Goal: Use online tool/utility: Utilize a website feature to perform a specific function

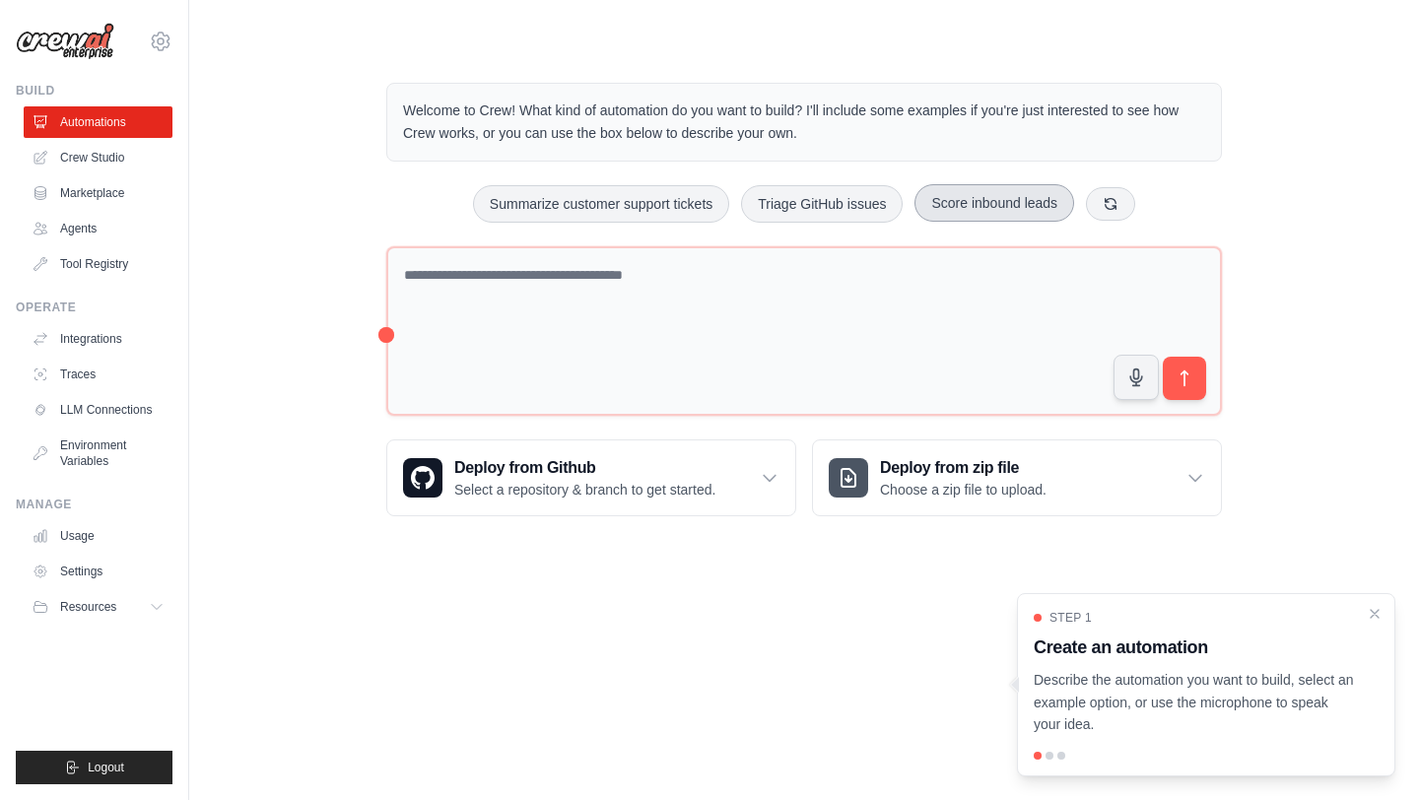
click at [1022, 213] on button "Score inbound leads" at bounding box center [995, 202] width 160 height 37
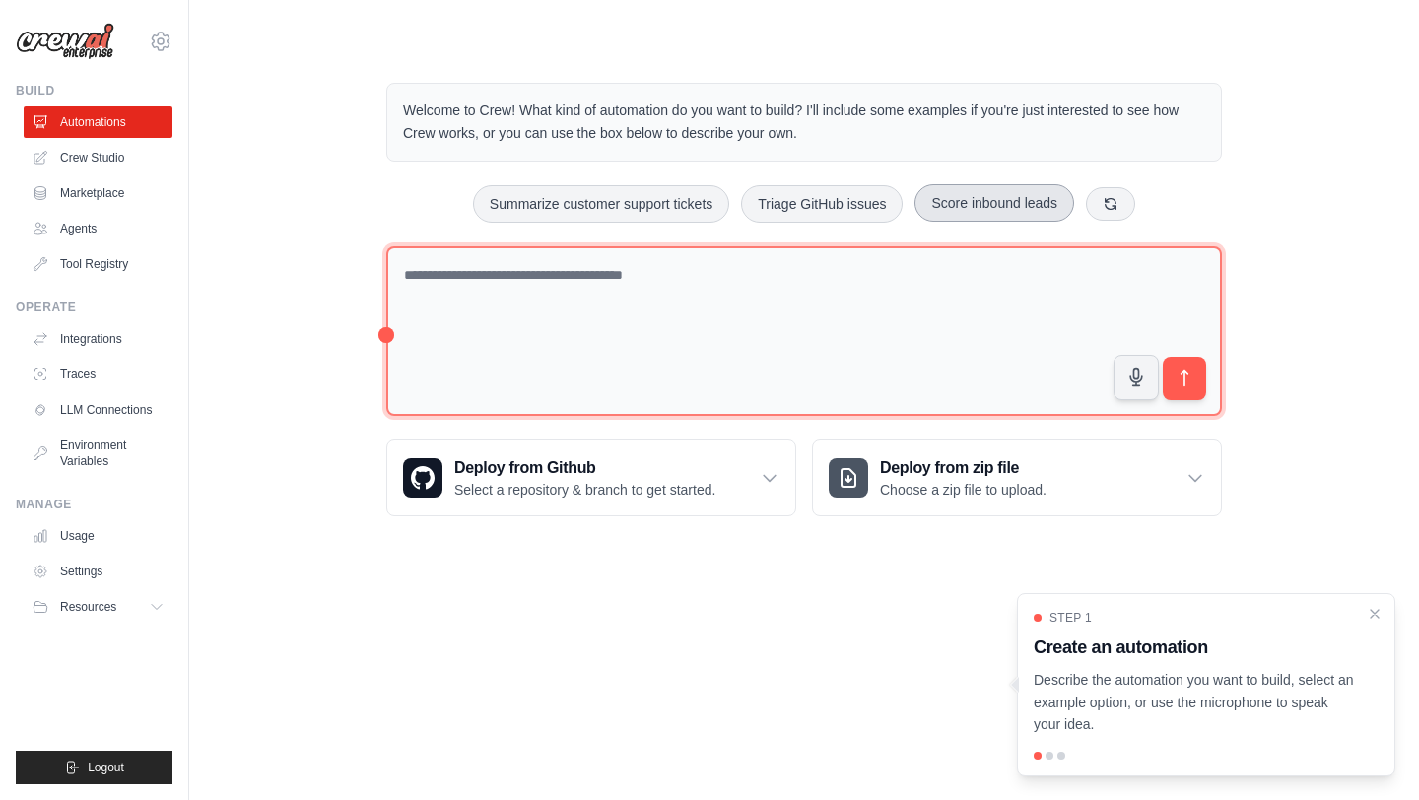
type textarea "**********"
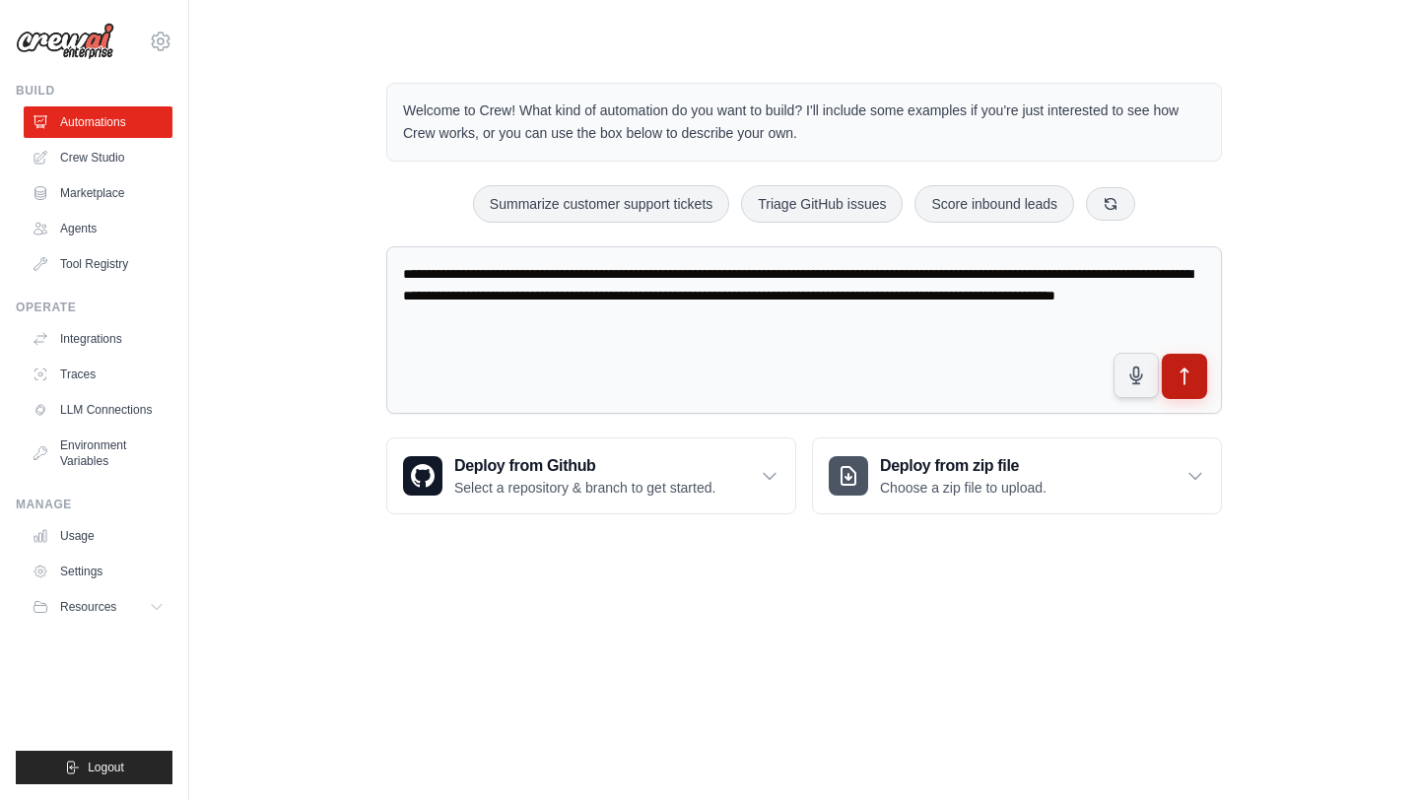
click at [1180, 369] on icon "submit" at bounding box center [1185, 377] width 21 height 21
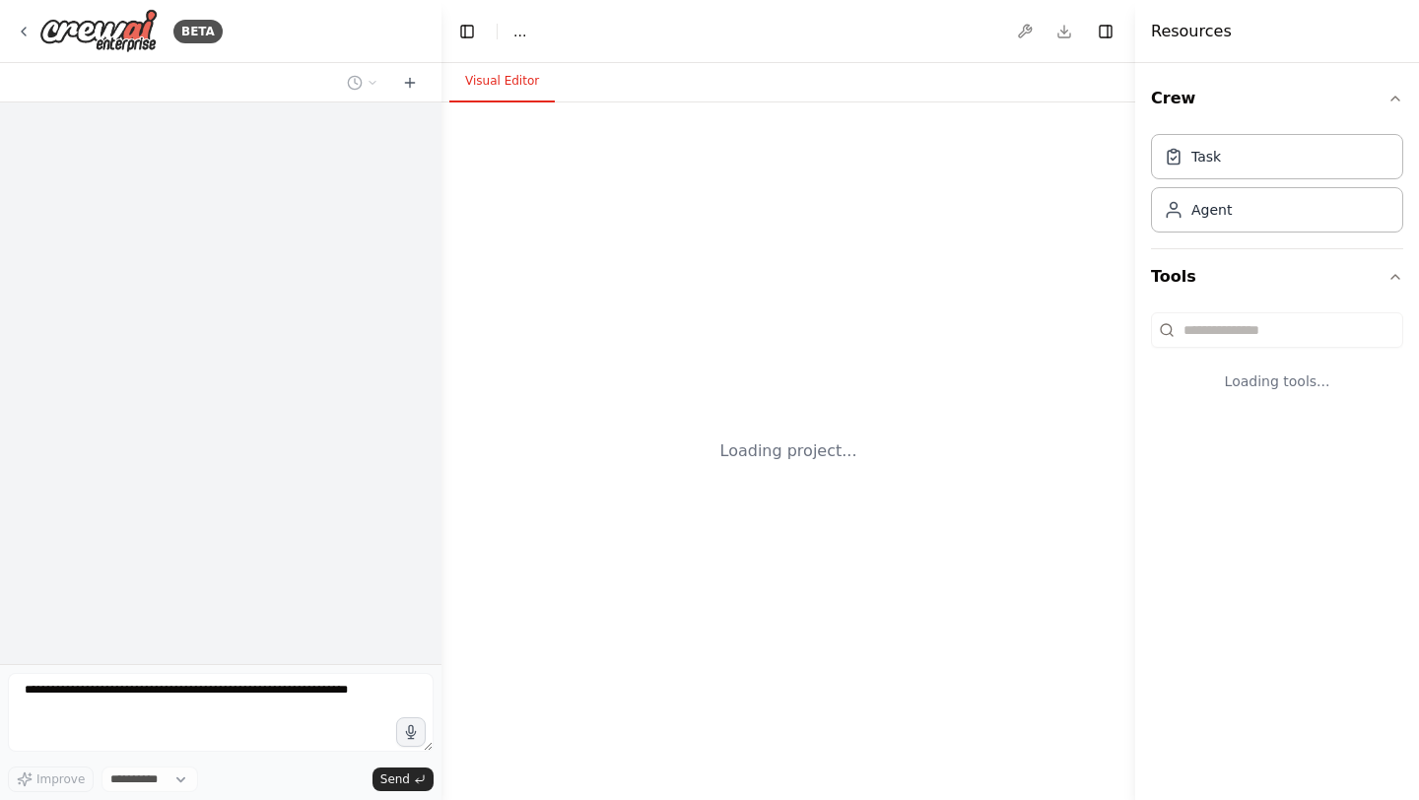
select select "****"
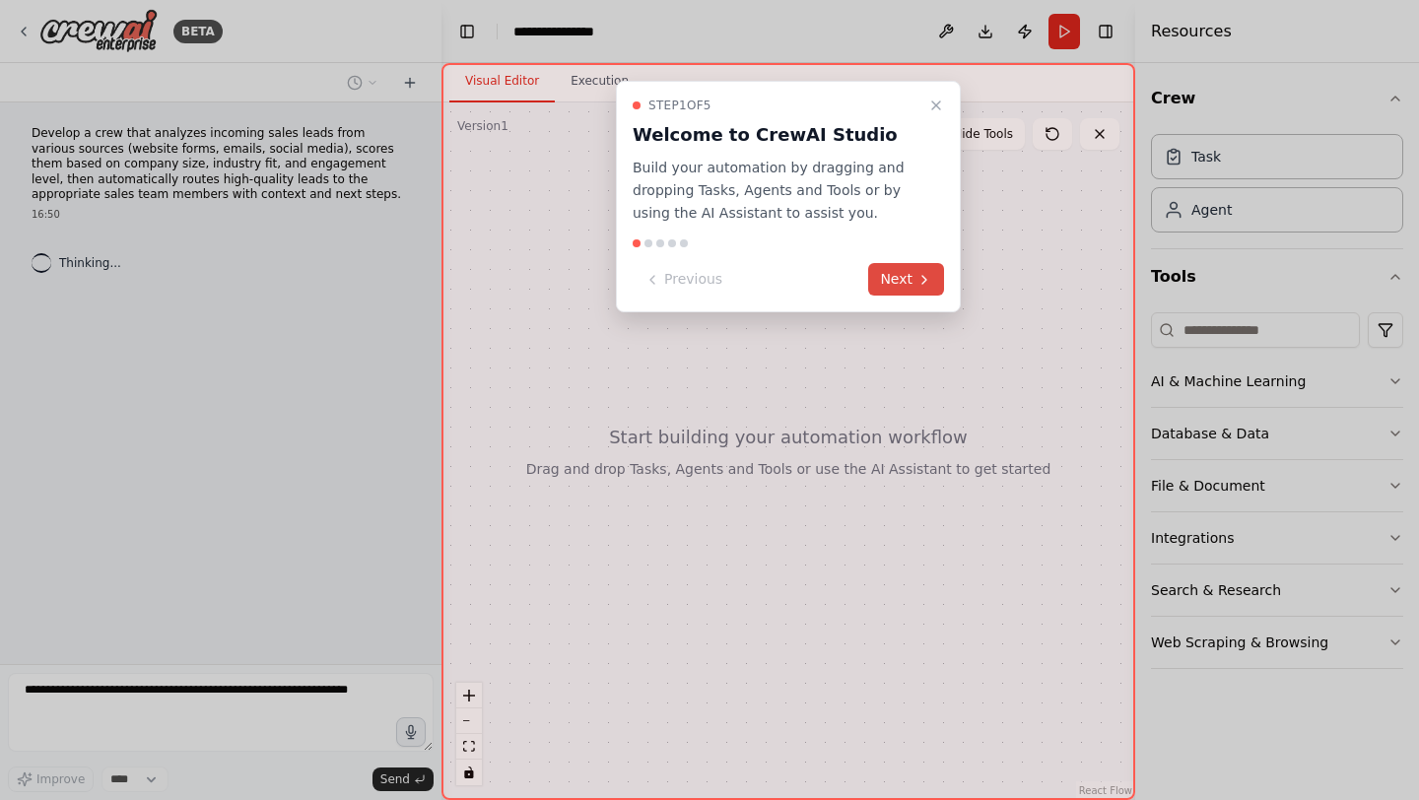
click at [908, 266] on button "Next" at bounding box center [906, 279] width 76 height 33
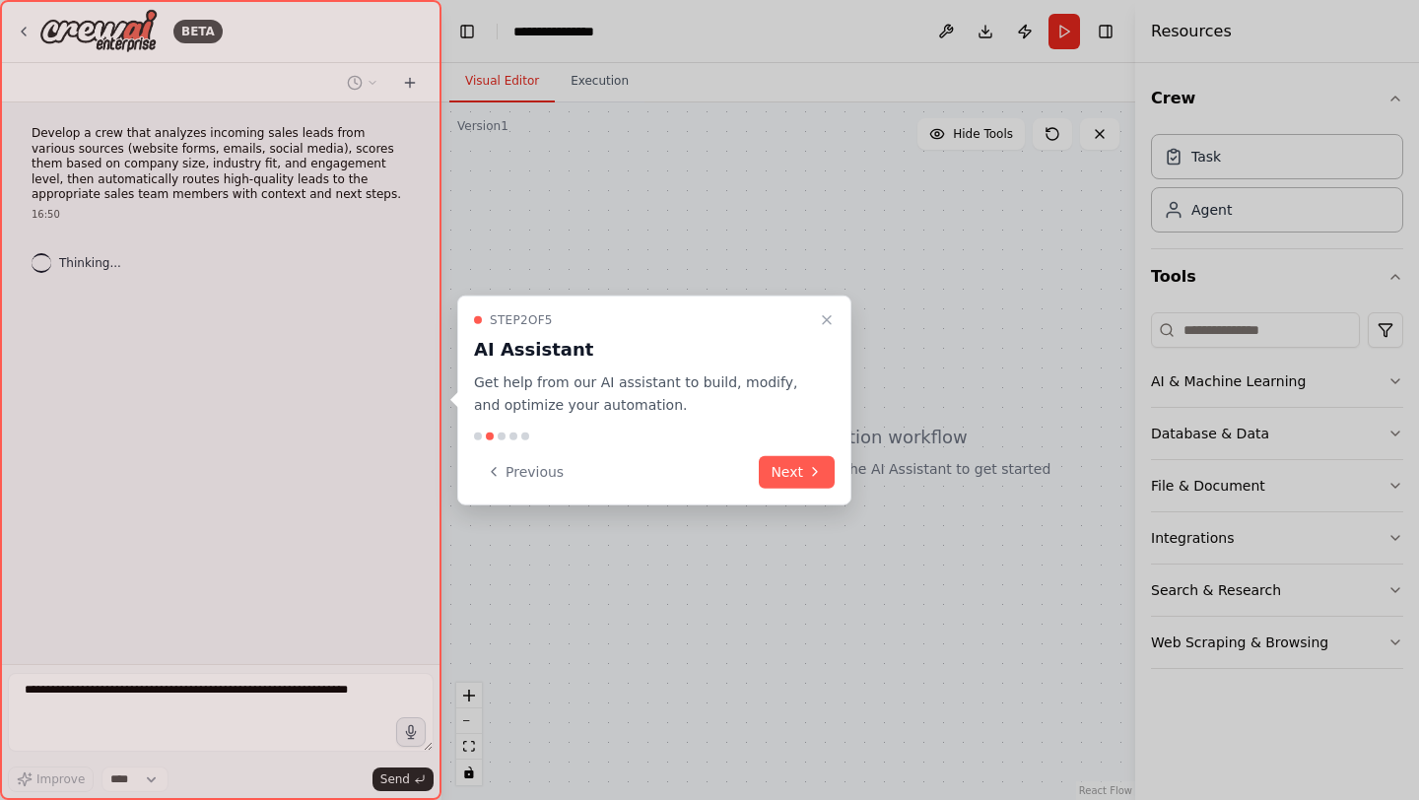
click at [783, 451] on div "Step 2 of 5 AI Assistant Get help from our AI assistant to build, modify, and o…" at bounding box center [654, 401] width 394 height 210
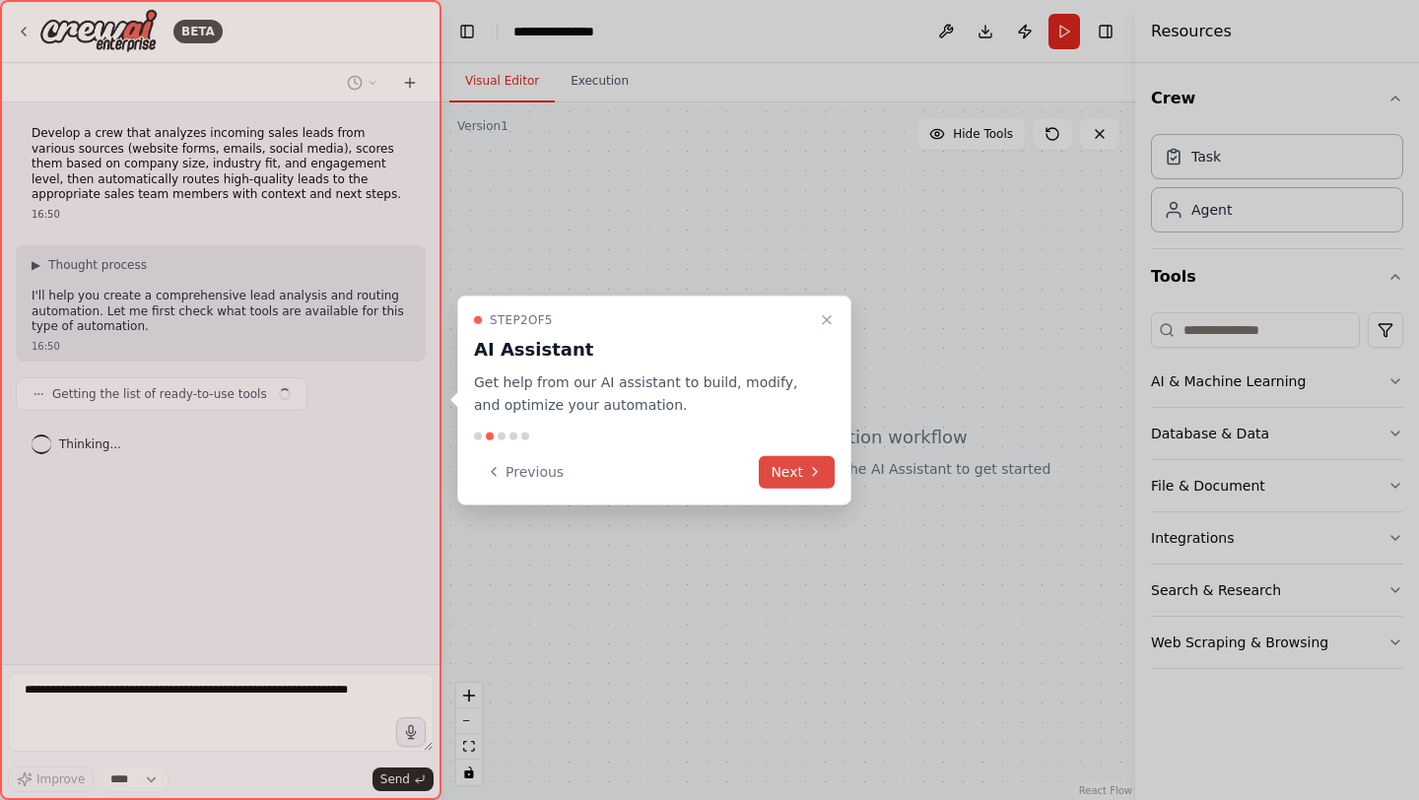
click at [787, 468] on button "Next" at bounding box center [797, 471] width 76 height 33
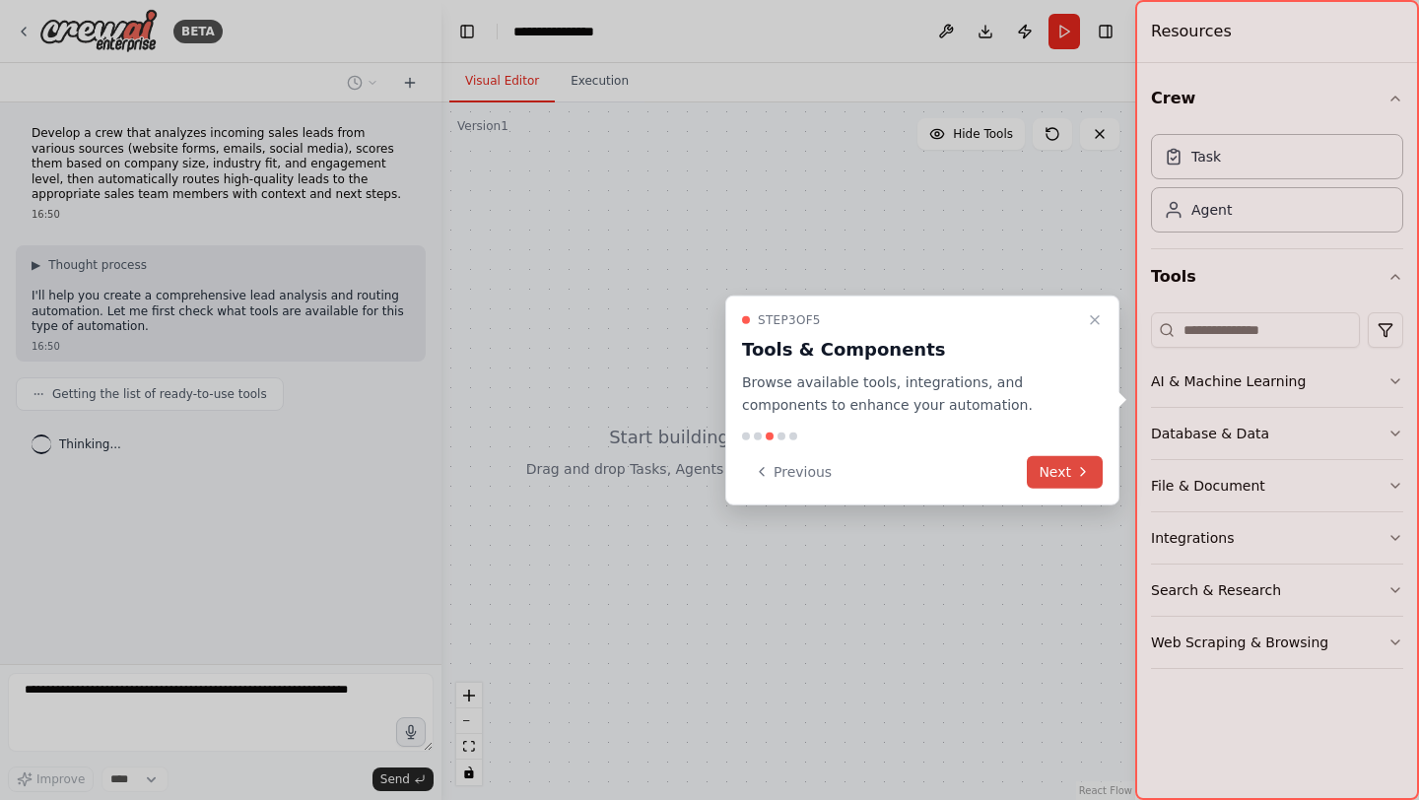
click at [1046, 473] on button "Next" at bounding box center [1065, 471] width 76 height 33
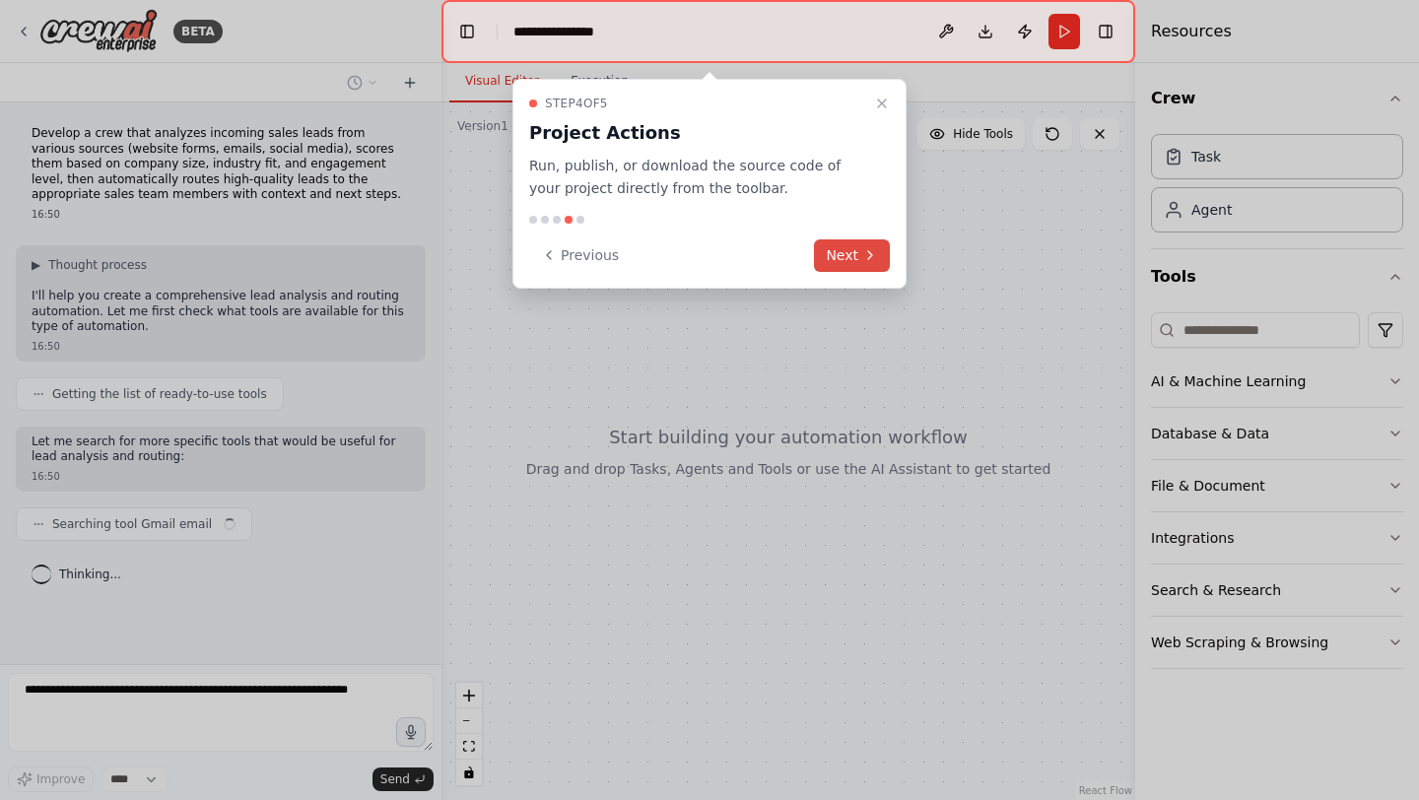
click at [845, 259] on button "Next" at bounding box center [852, 256] width 76 height 33
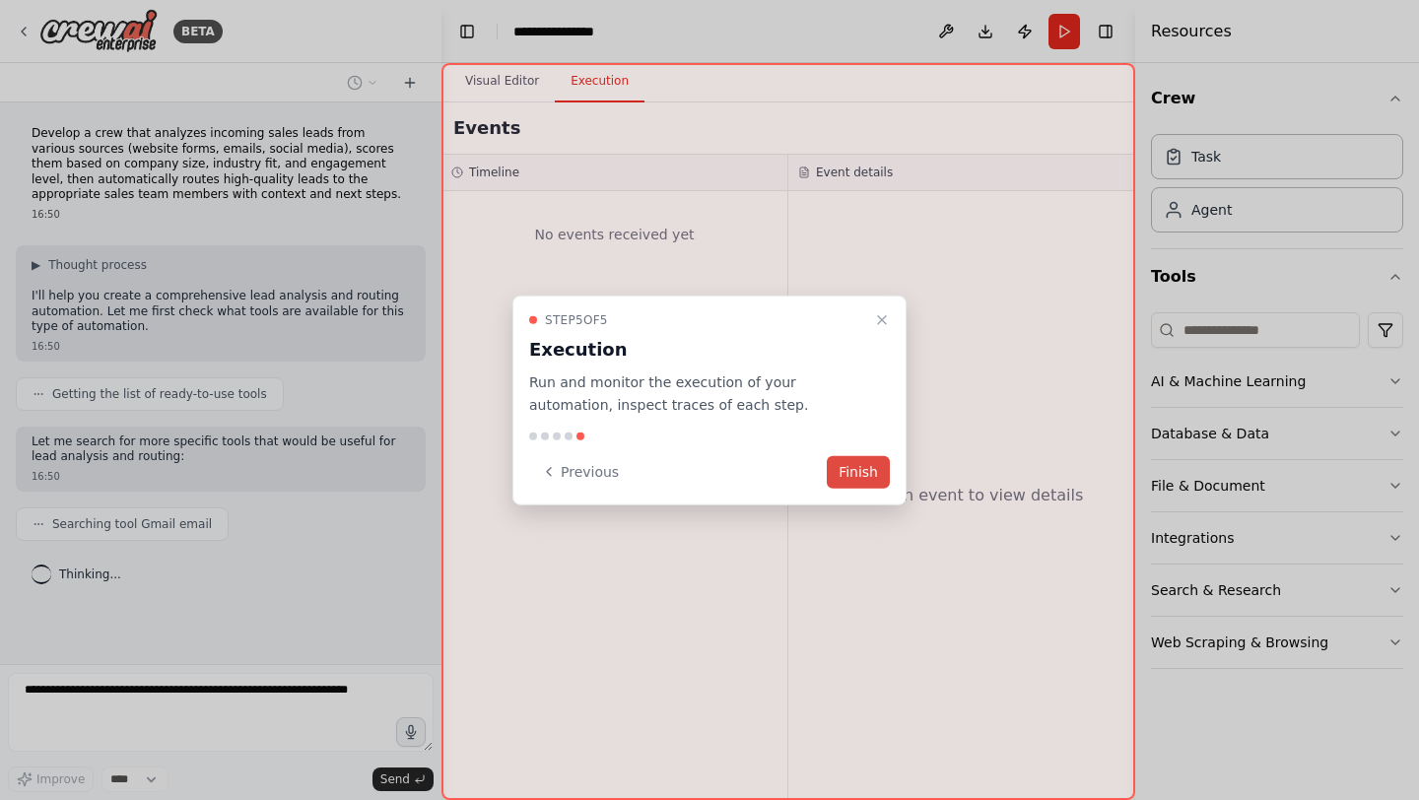
click at [845, 460] on button "Finish" at bounding box center [858, 471] width 63 height 33
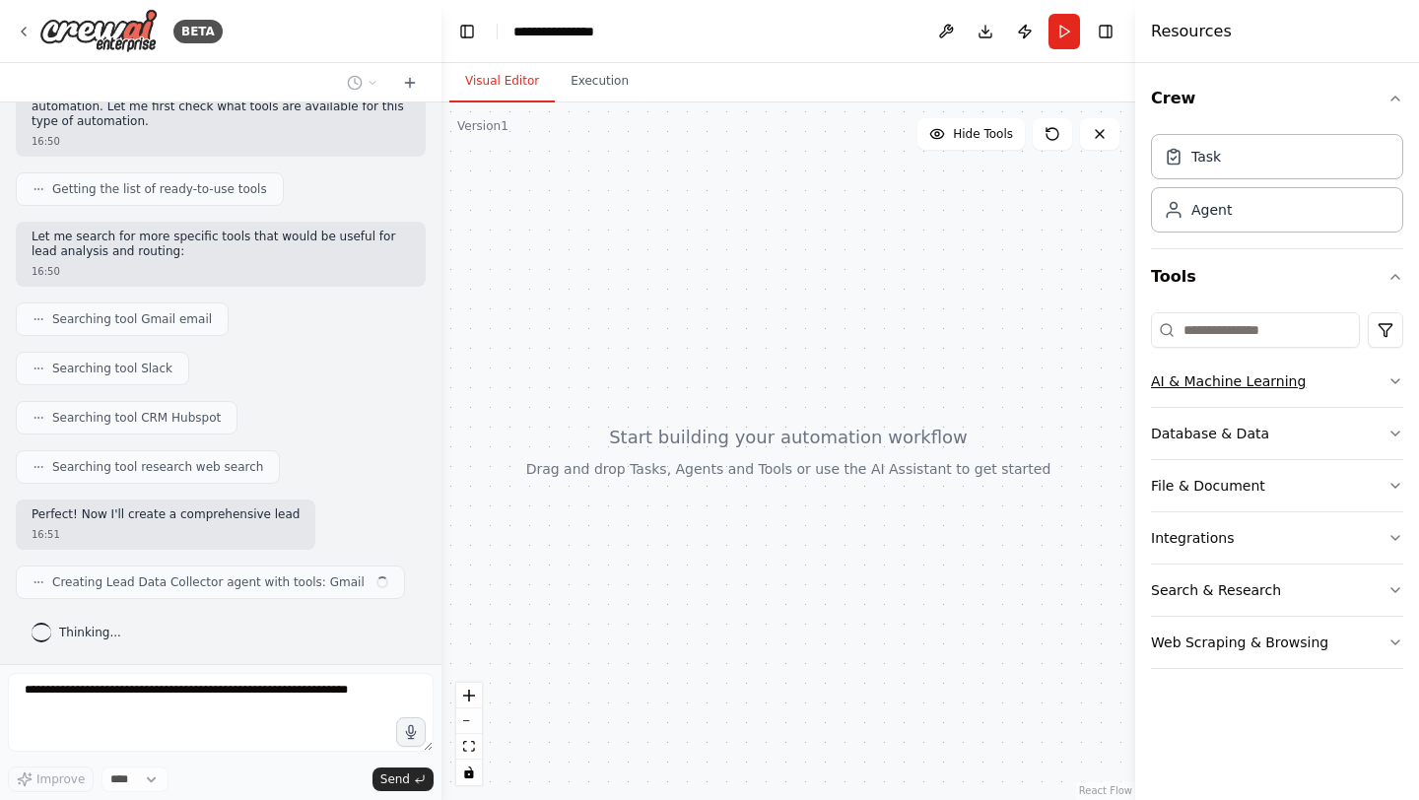
scroll to position [221, 0]
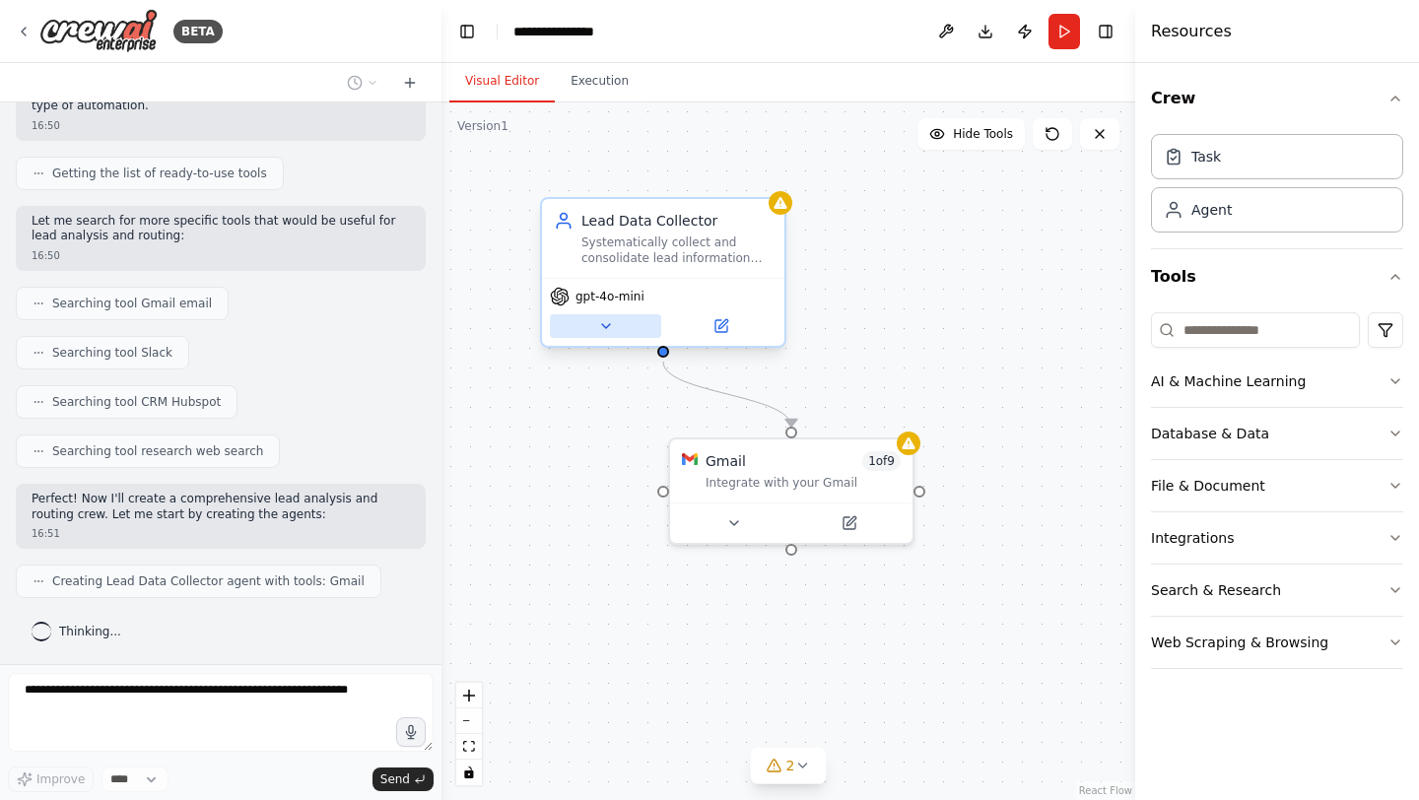
click at [615, 325] on button at bounding box center [605, 326] width 111 height 24
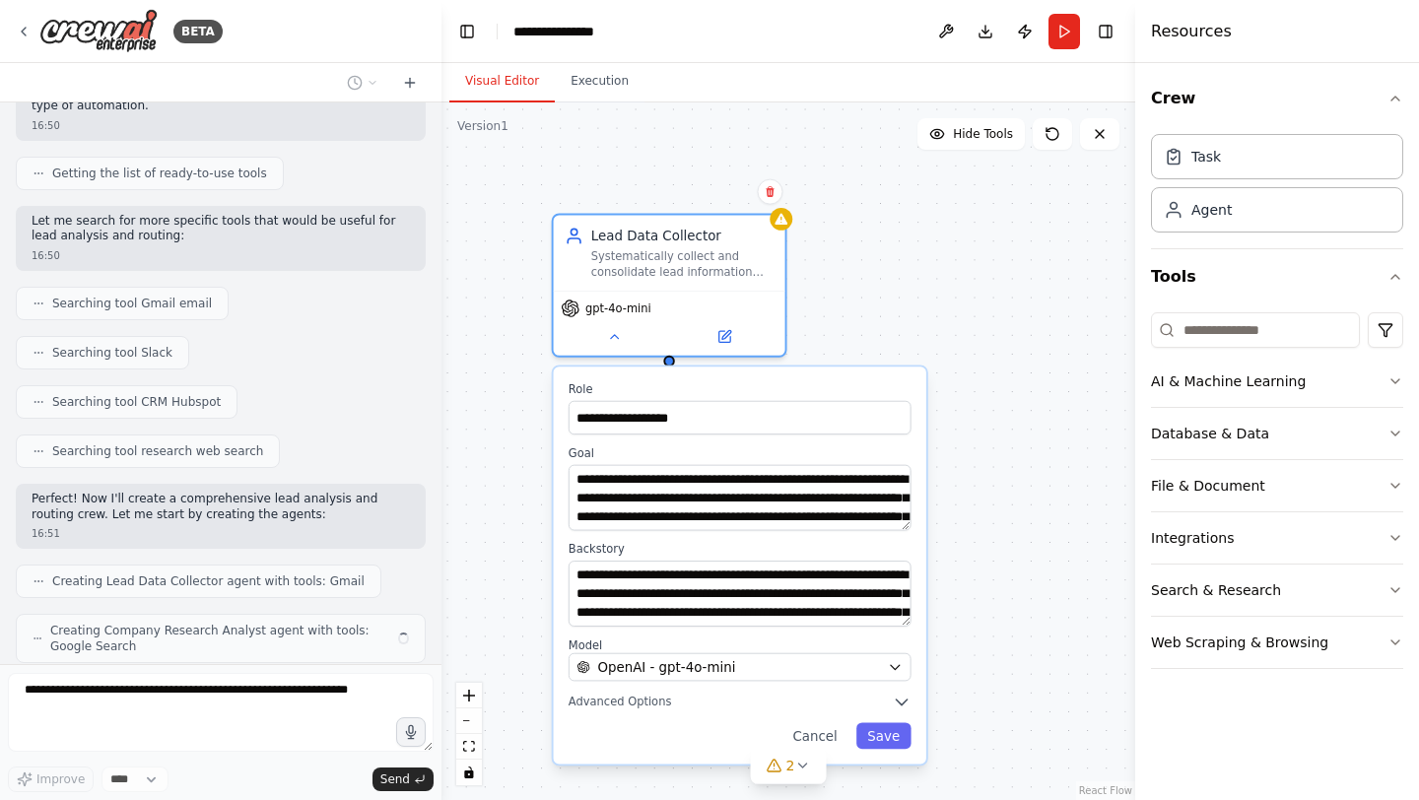
scroll to position [286, 0]
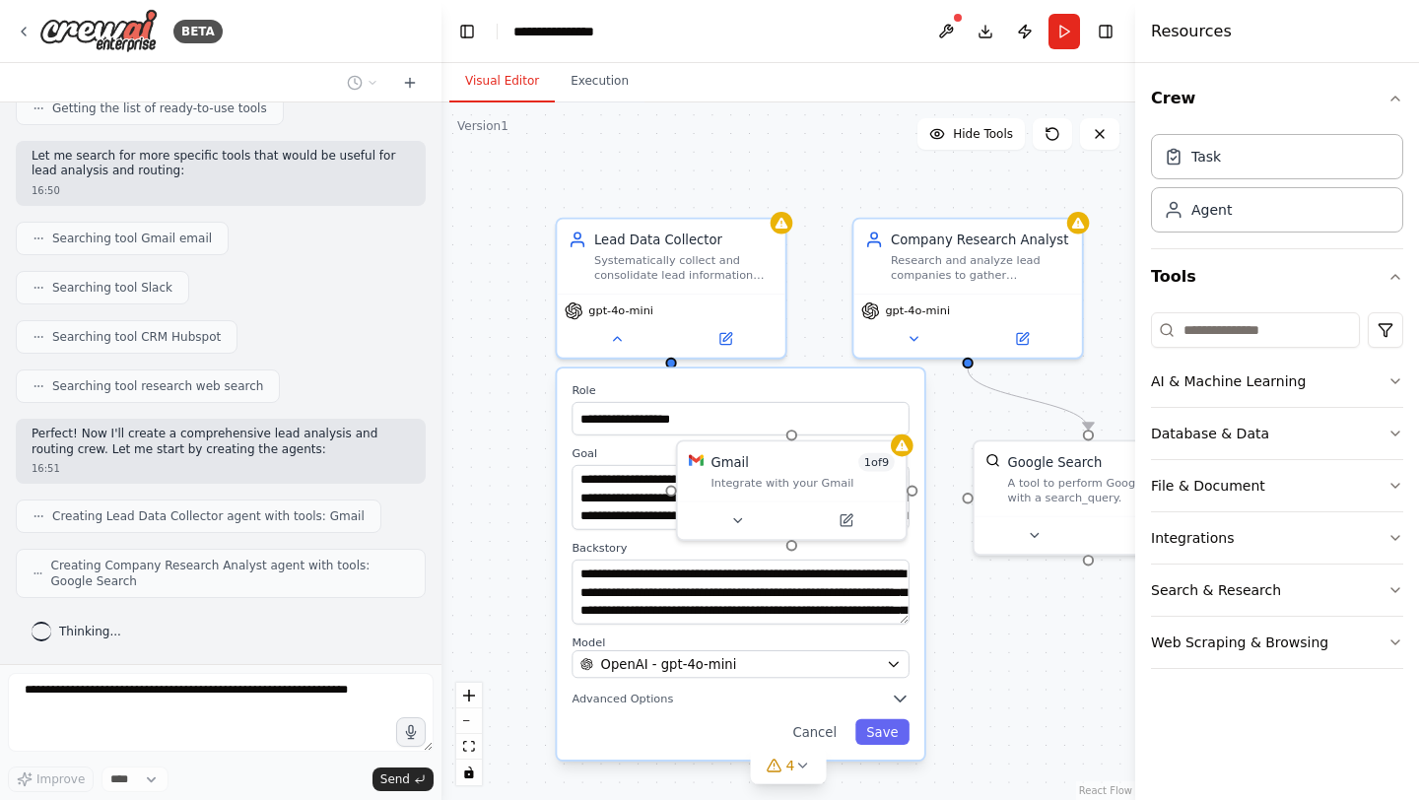
click at [472, 364] on div "**********" at bounding box center [789, 452] width 694 height 698
click at [814, 732] on button "Cancel" at bounding box center [815, 733] width 66 height 26
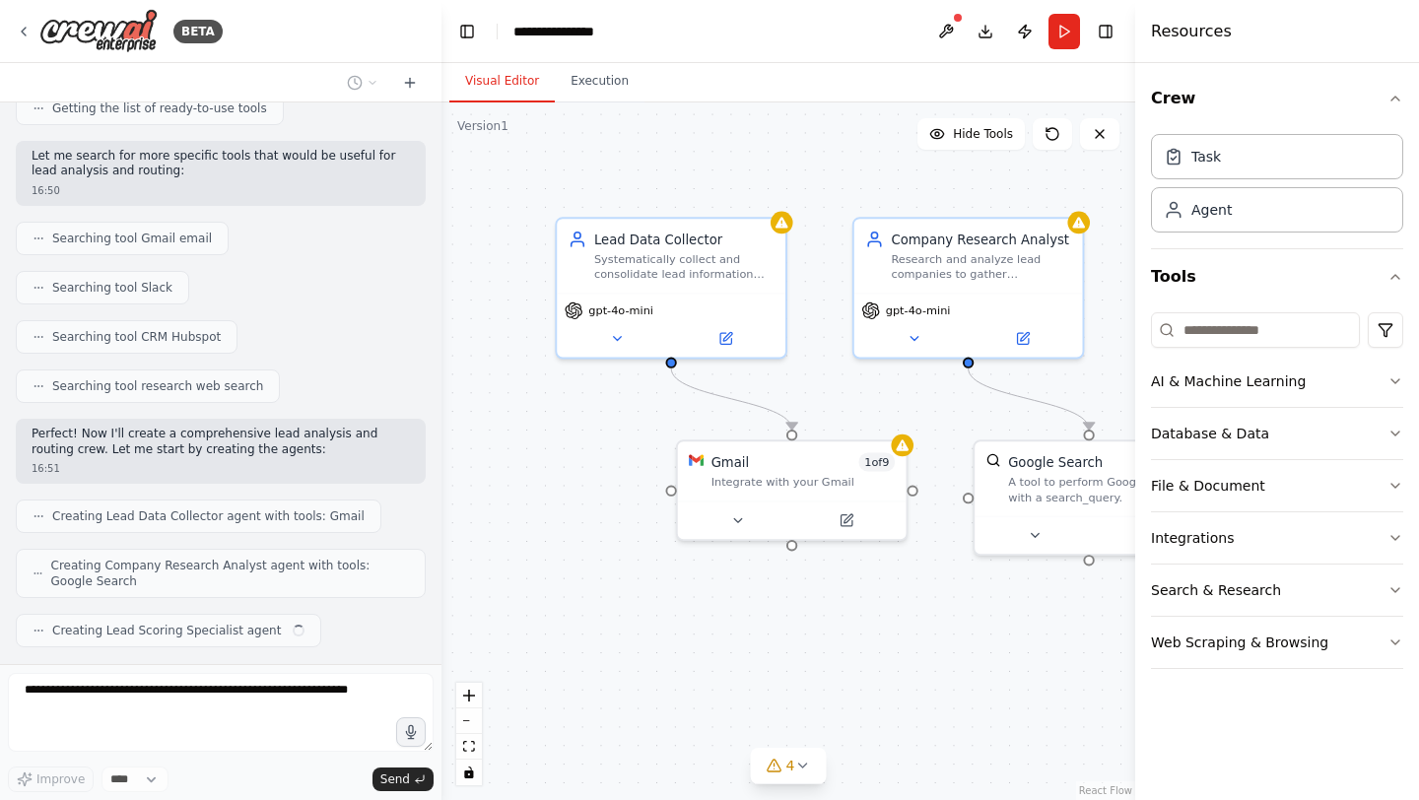
scroll to position [335, 0]
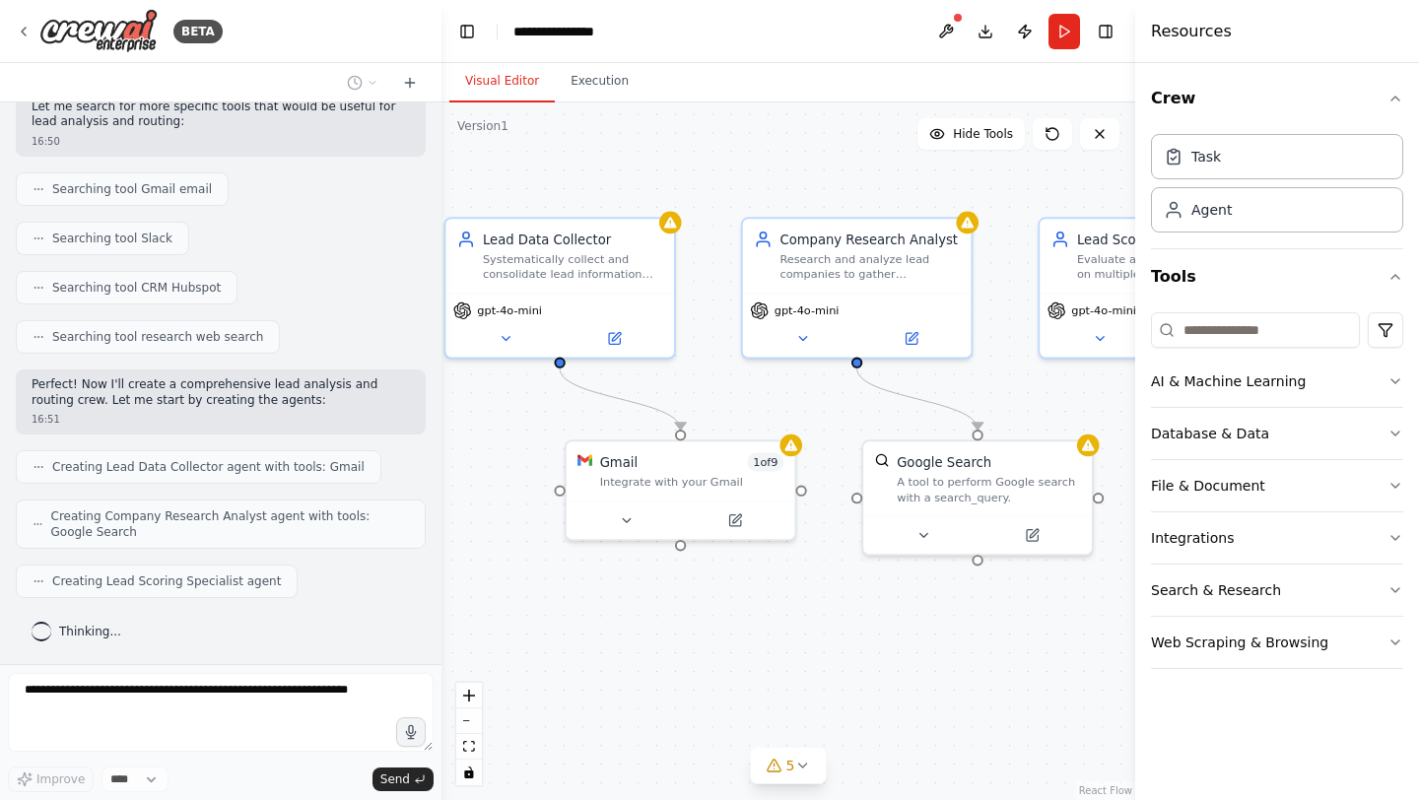
drag, startPoint x: 788, startPoint y: 594, endPoint x: 676, endPoint y: 594, distance: 111.4
click at [676, 594] on div ".deletable-edge-delete-btn { width: 20px; height: 20px; border: 0px solid #ffff…" at bounding box center [789, 452] width 694 height 698
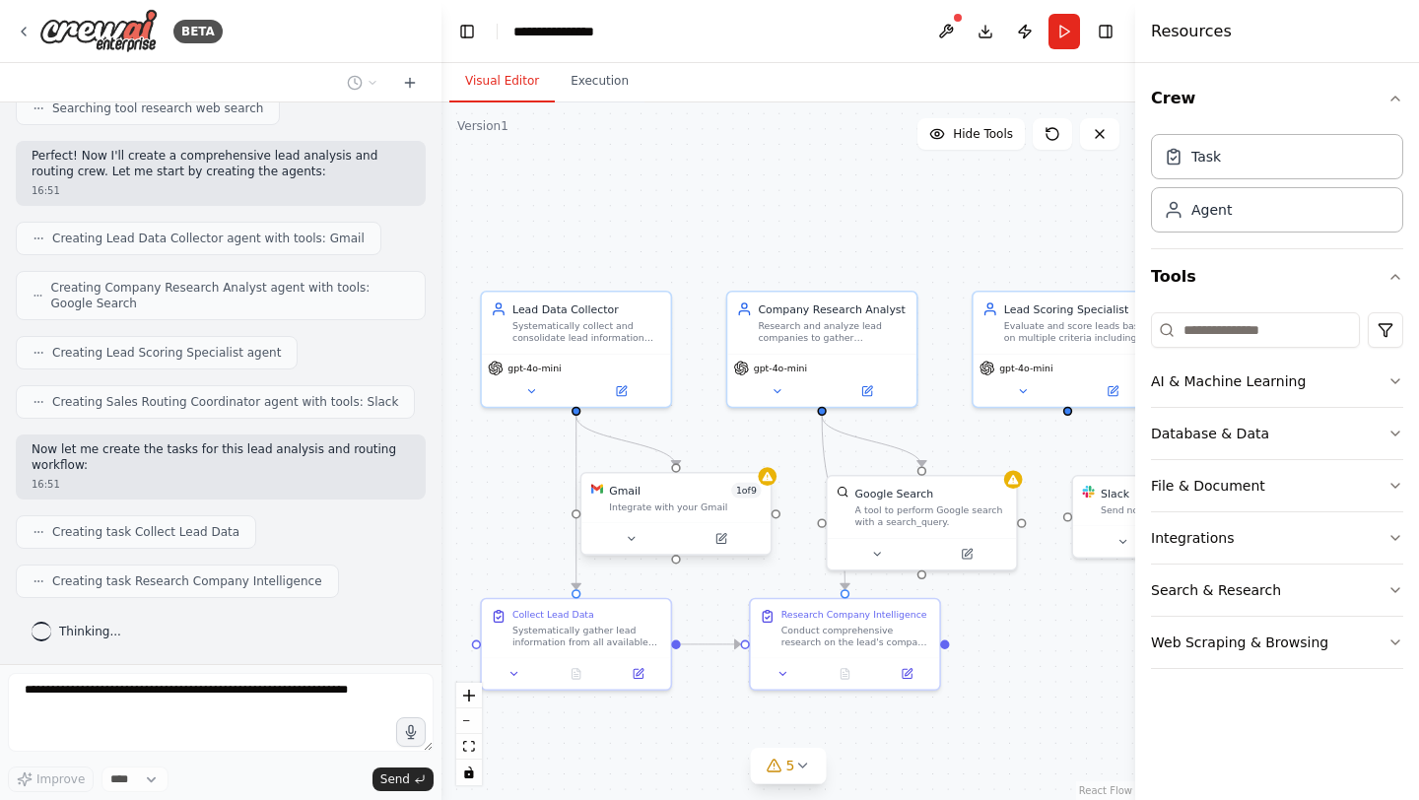
scroll to position [613, 0]
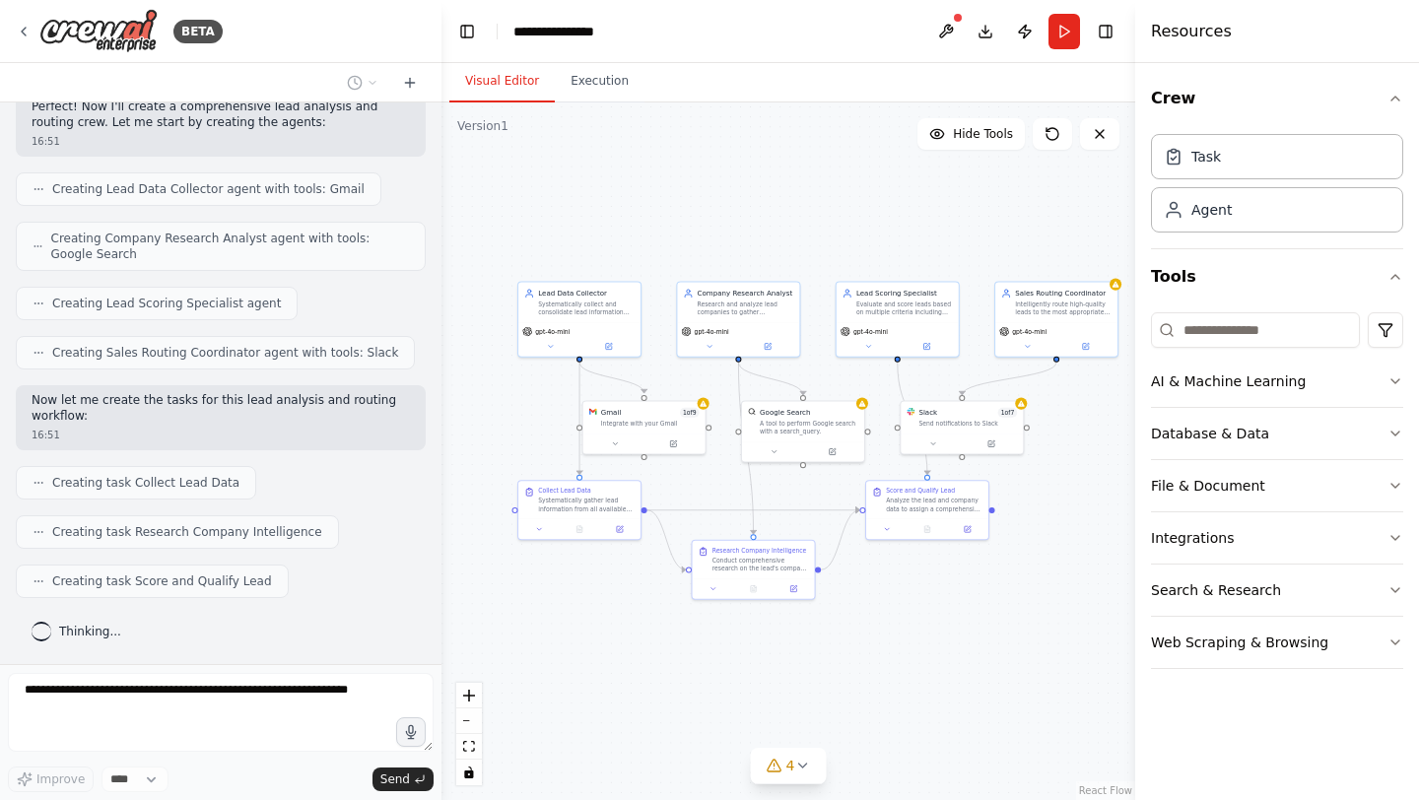
drag, startPoint x: 871, startPoint y: 246, endPoint x: 793, endPoint y: 238, distance: 78.4
click at [793, 238] on div ".deletable-edge-delete-btn { width: 20px; height: 20px; border: 0px solid #ffff…" at bounding box center [789, 452] width 694 height 698
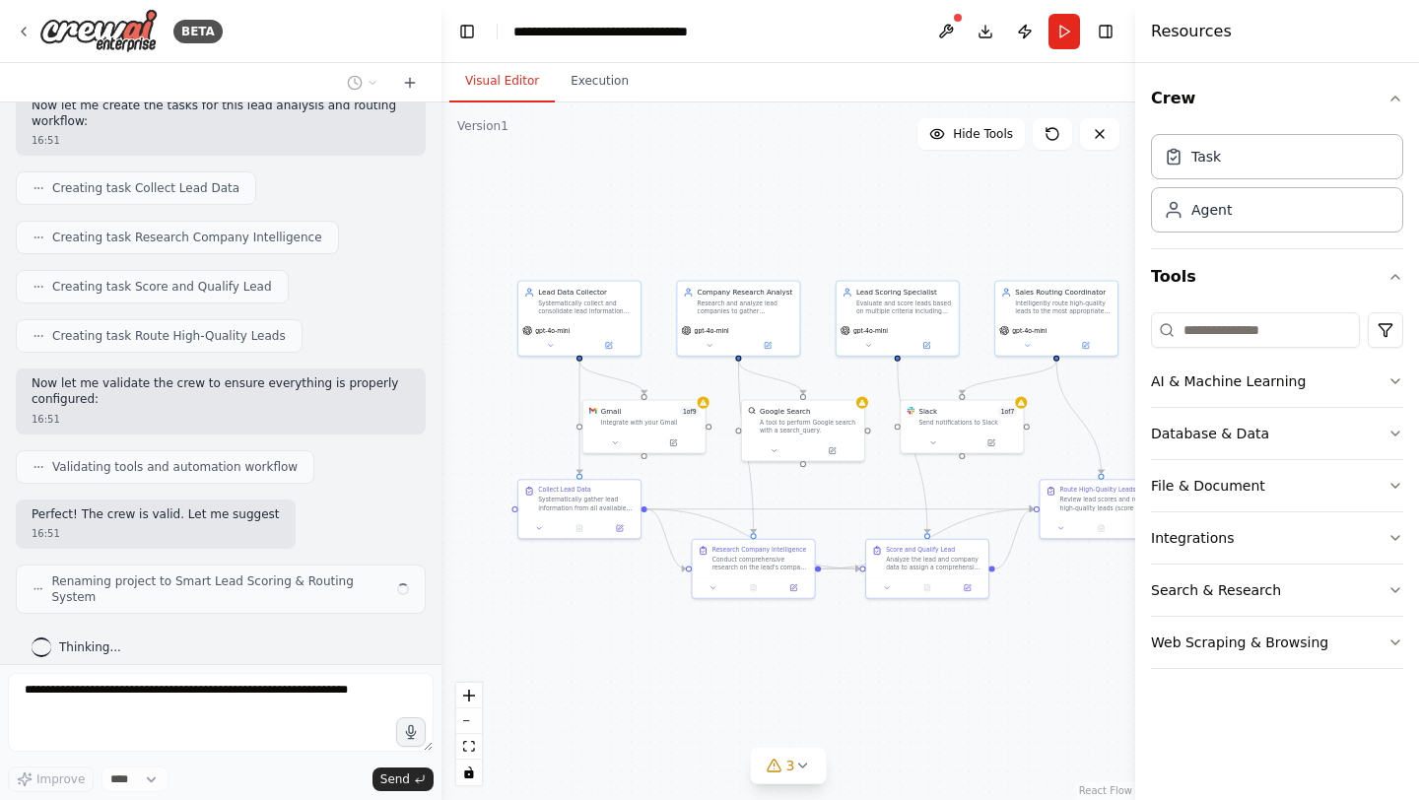
scroll to position [923, 0]
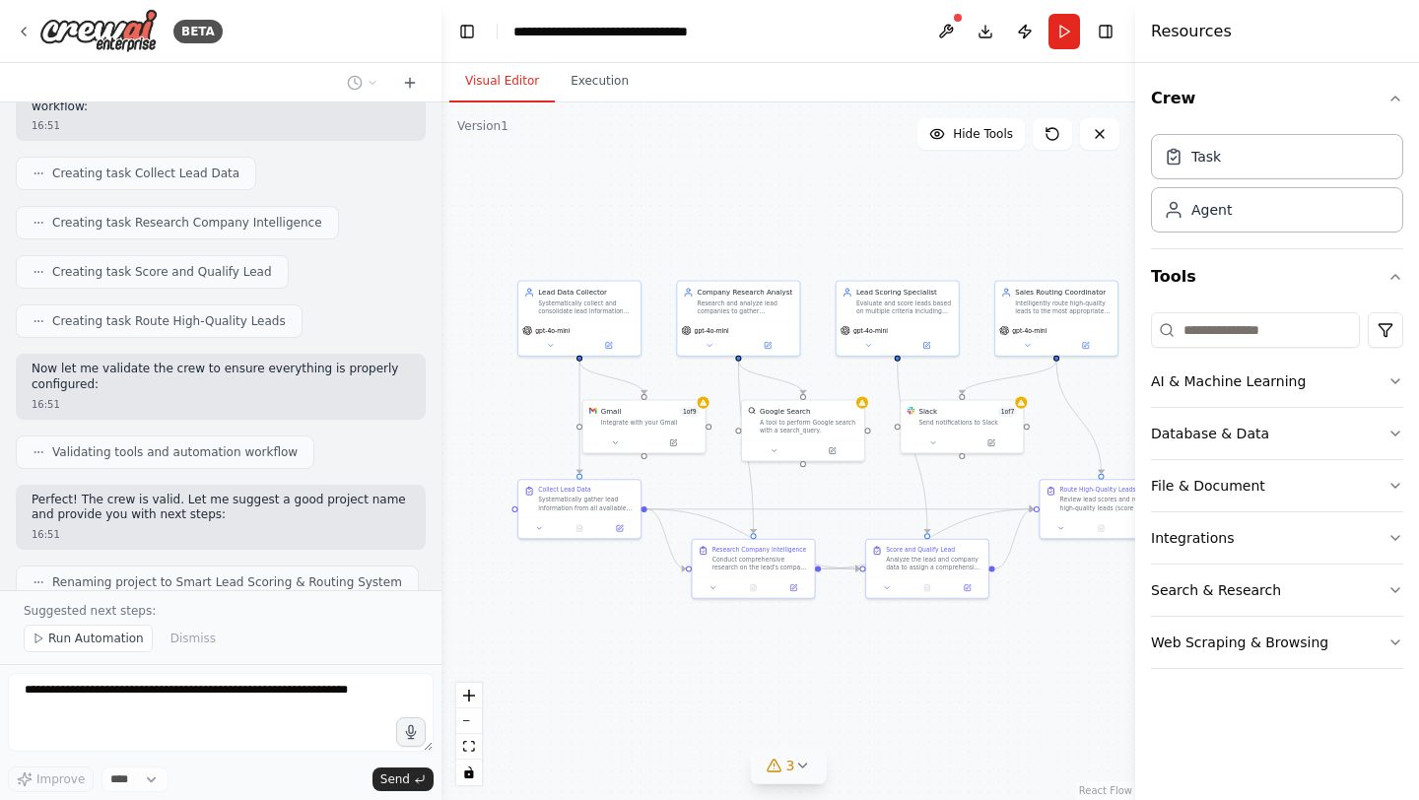
click at [798, 772] on icon at bounding box center [802, 766] width 16 height 16
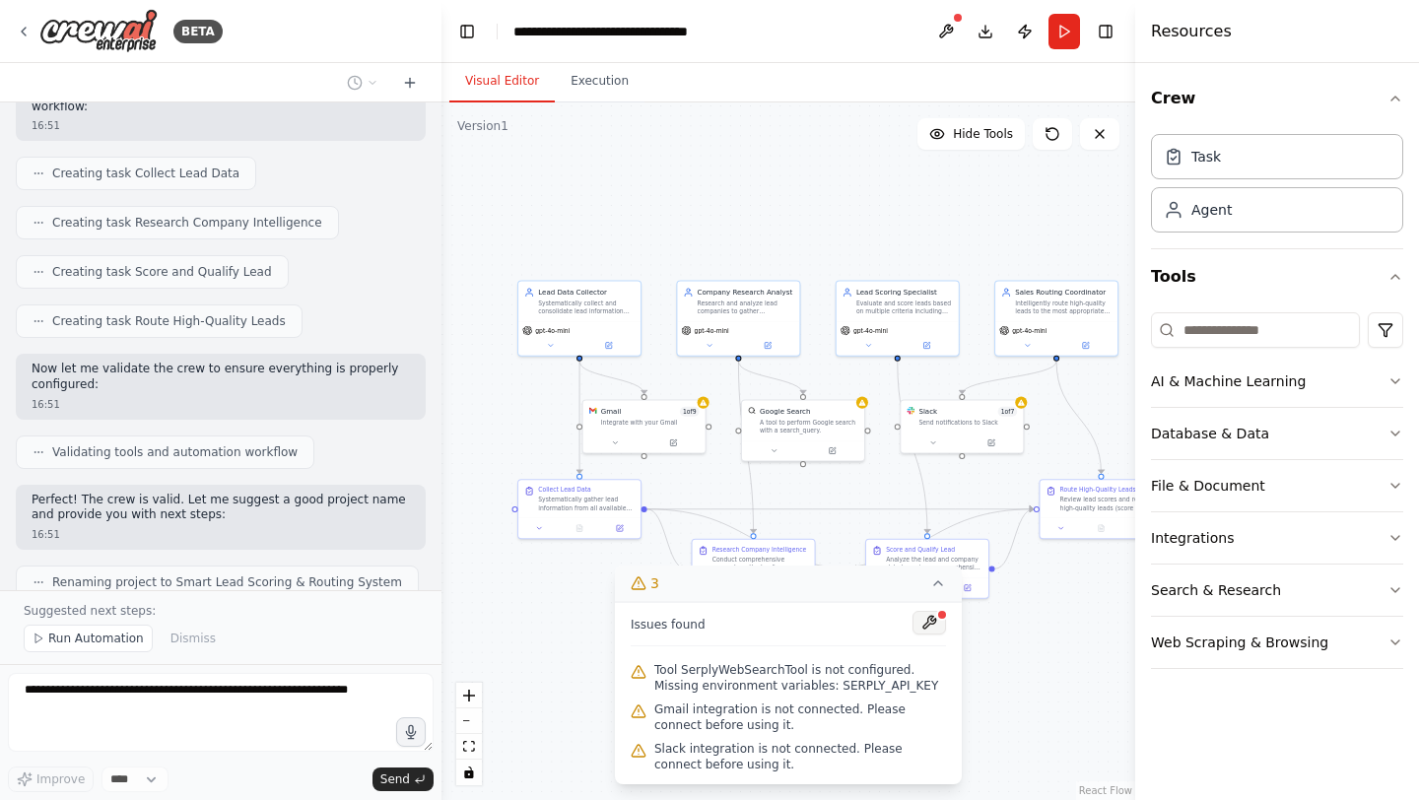
click at [927, 629] on button at bounding box center [930, 623] width 34 height 24
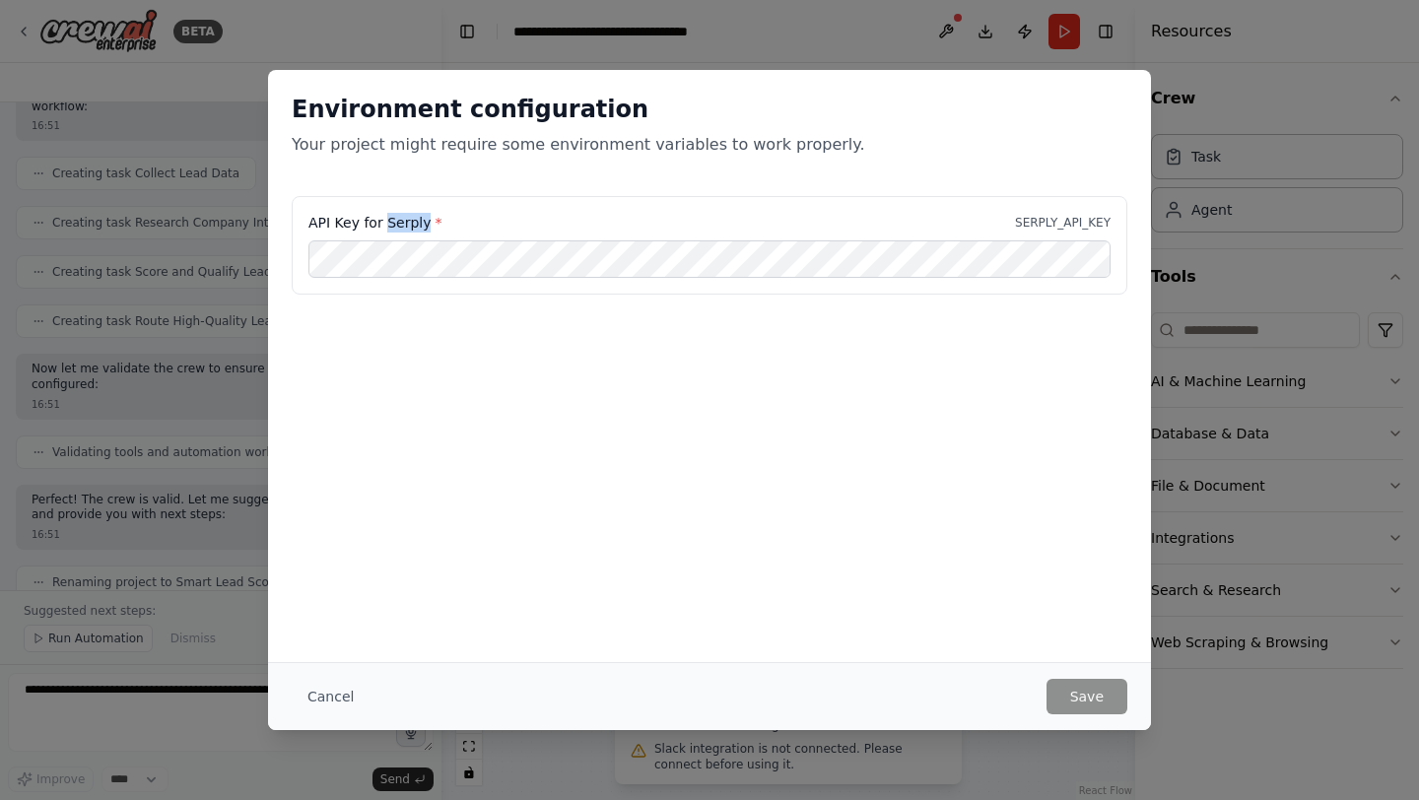
drag, startPoint x: 384, startPoint y: 217, endPoint x: 423, endPoint y: 216, distance: 38.5
click at [424, 217] on label "API Key for Serply *" at bounding box center [375, 223] width 133 height 20
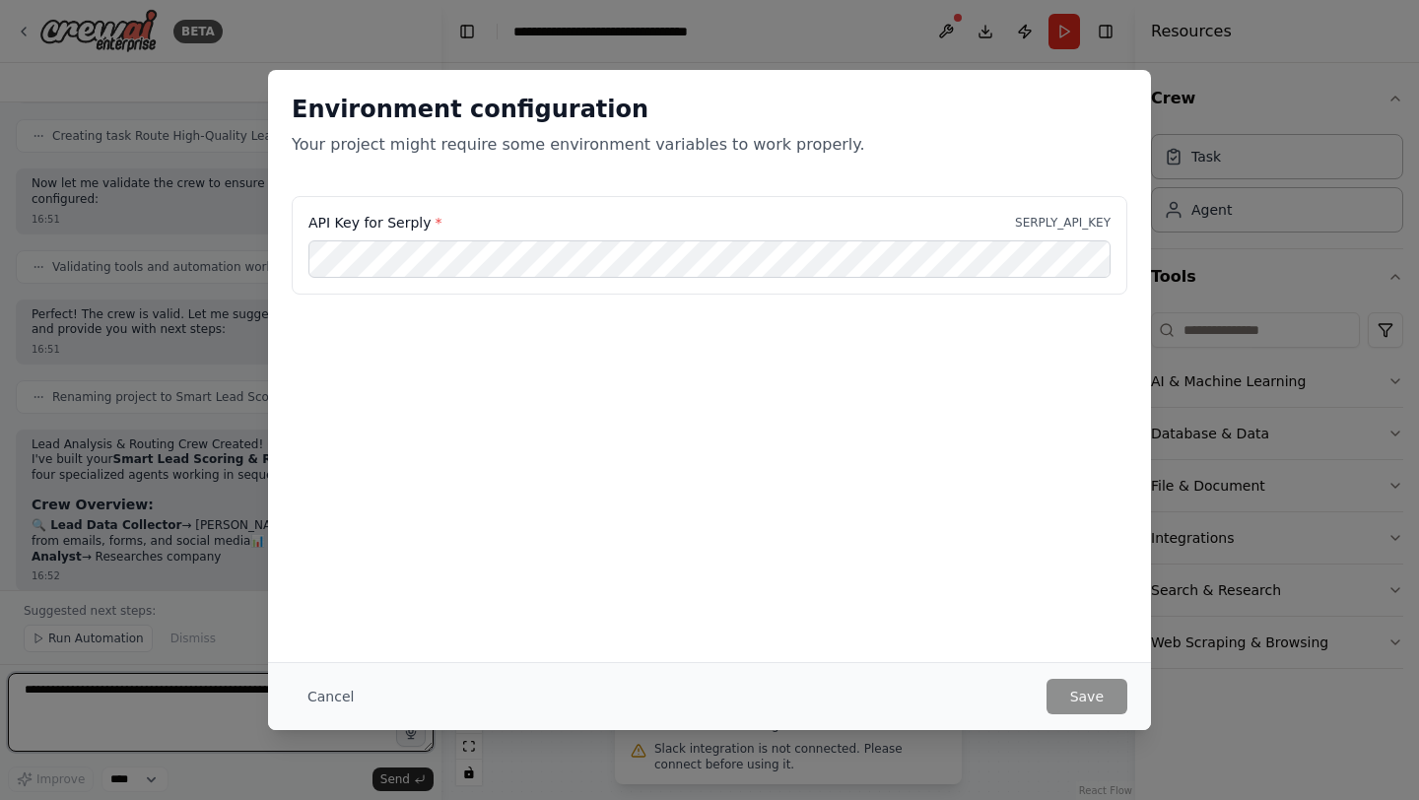
scroll to position [1124, 0]
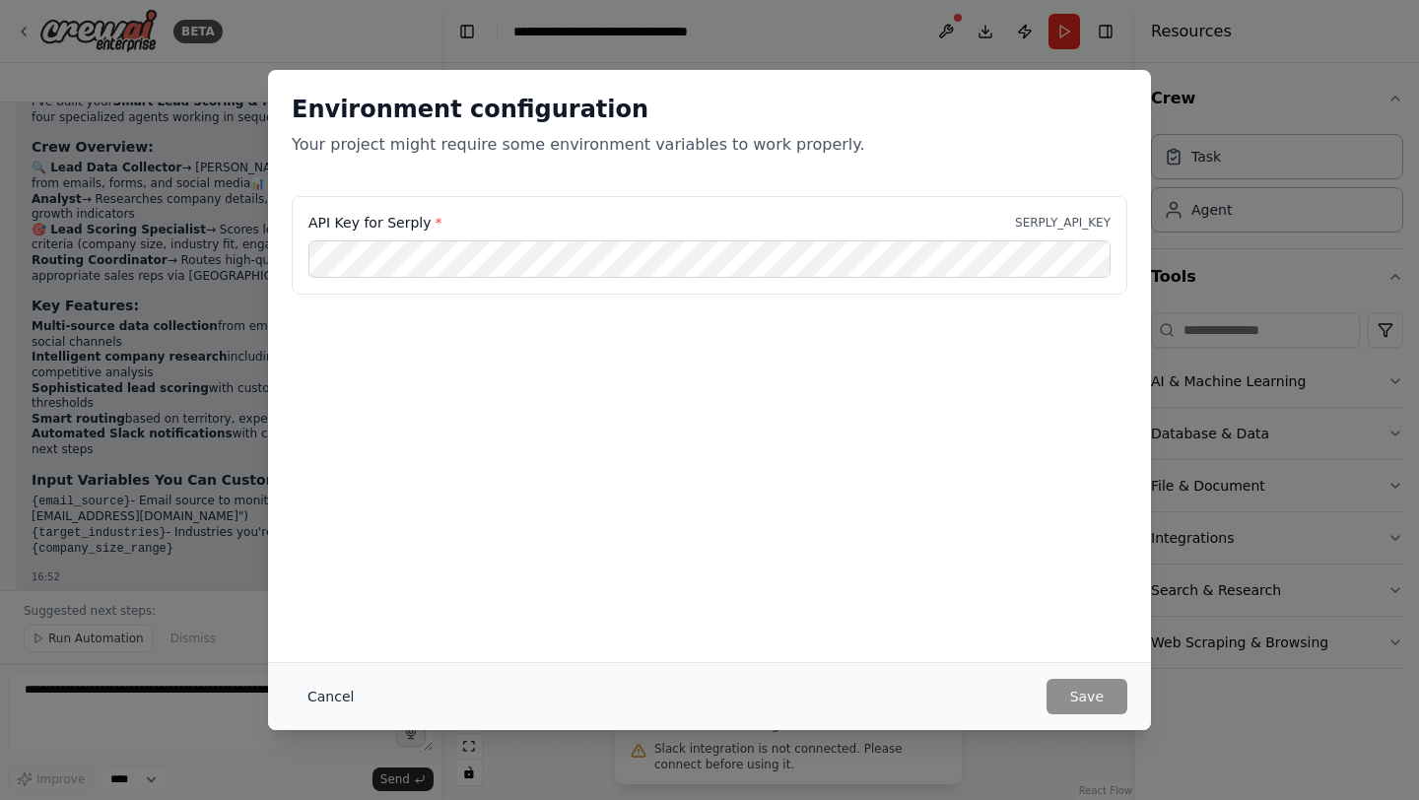
click at [335, 691] on button "Cancel" at bounding box center [331, 696] width 78 height 35
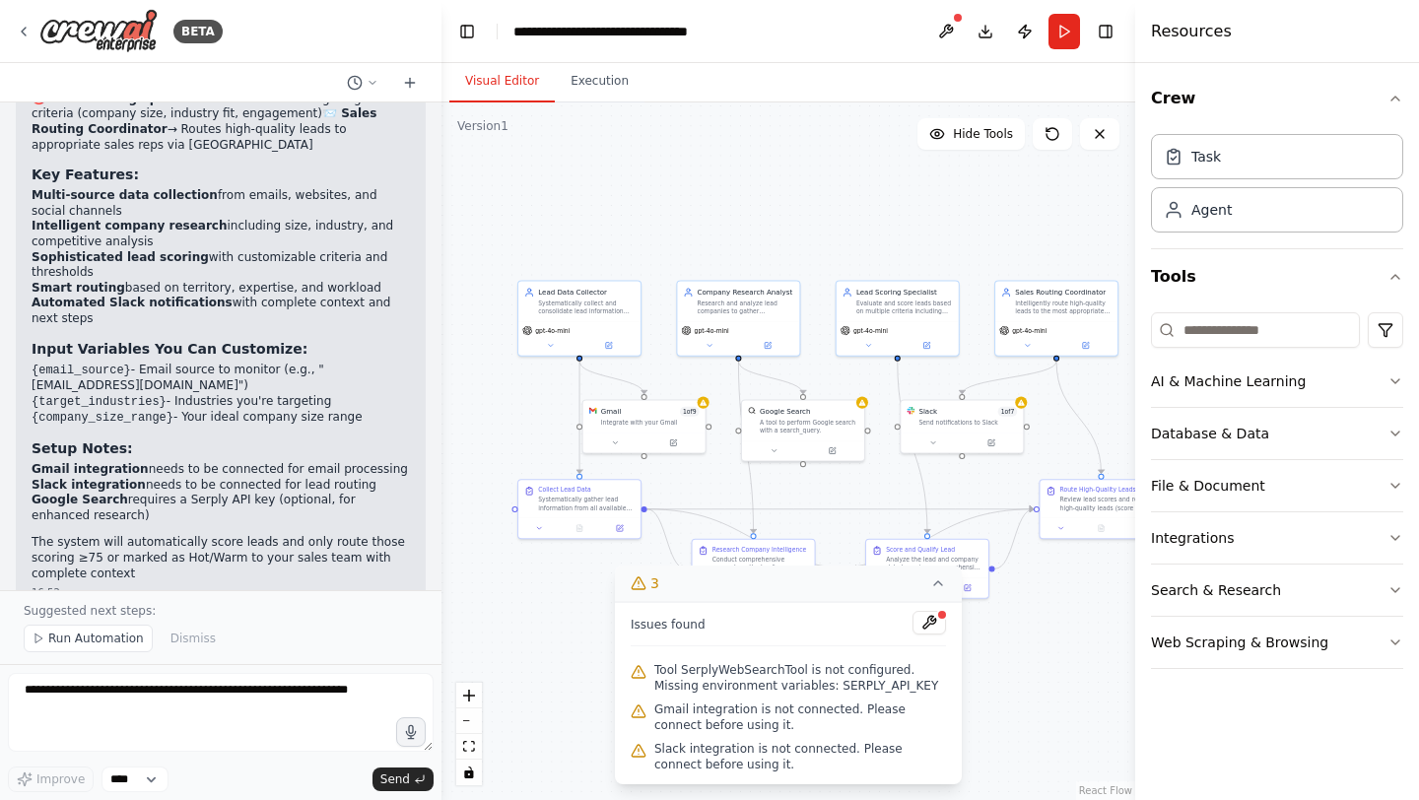
scroll to position [1613, 0]
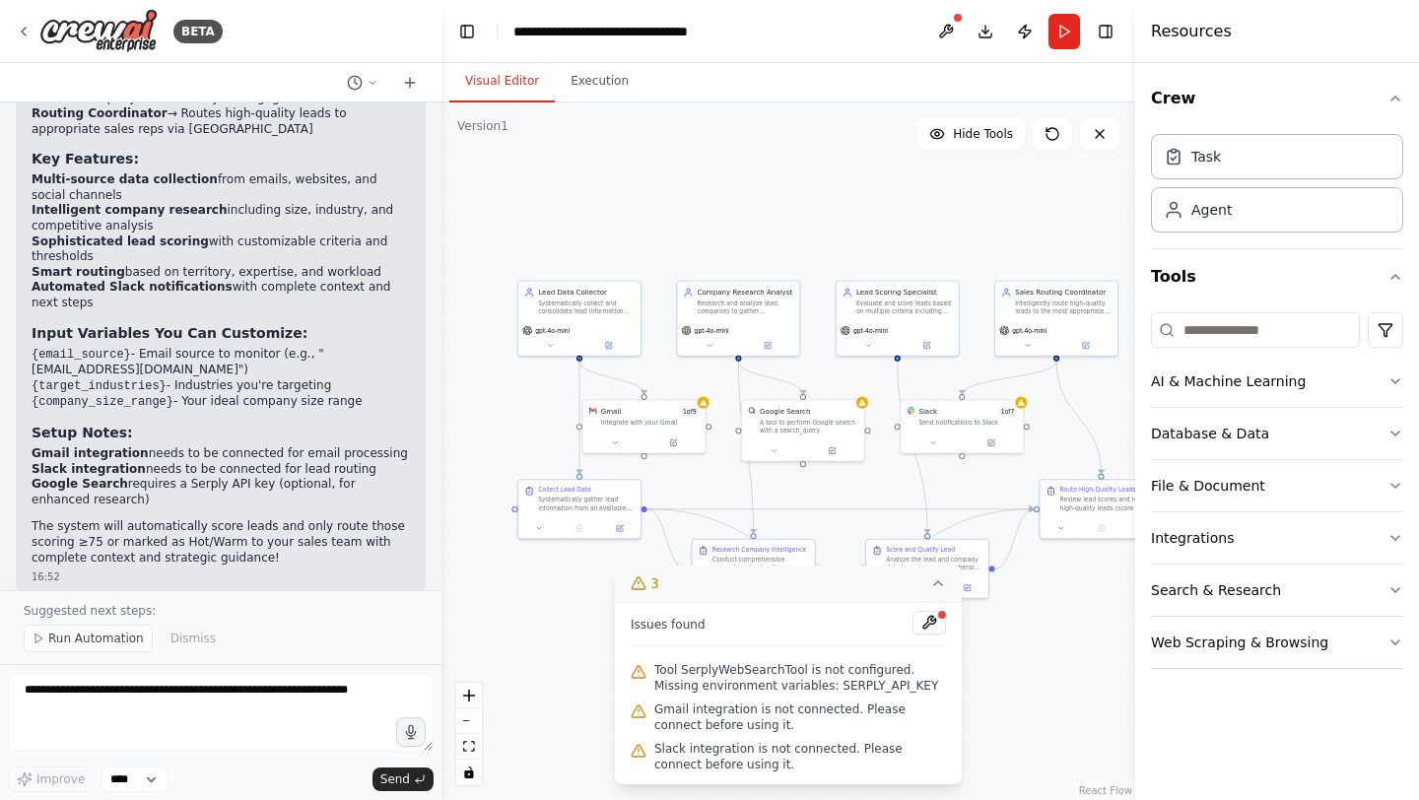
click at [939, 583] on icon at bounding box center [938, 584] width 16 height 16
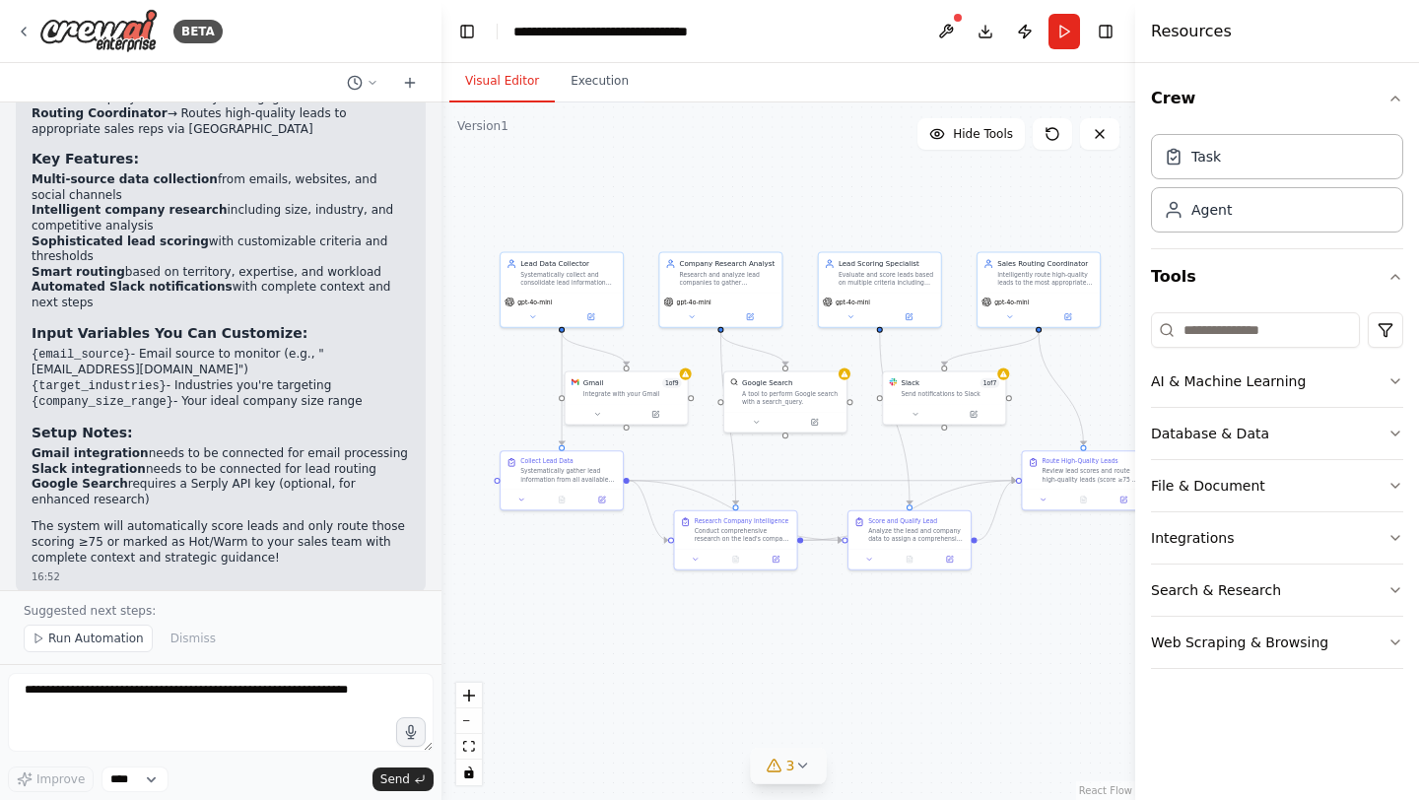
drag, startPoint x: 1076, startPoint y: 632, endPoint x: 1057, endPoint y: 602, distance: 35.5
click at [1059, 602] on div ".deletable-edge-delete-btn { width: 20px; height: 20px; border: 0px solid #ffff…" at bounding box center [789, 452] width 694 height 698
drag, startPoint x: 620, startPoint y: 407, endPoint x: 636, endPoint y: 419, distance: 19.7
click at [636, 419] on button at bounding box center [613, 422] width 56 height 12
click at [606, 395] on div "Gmail" at bounding box center [608, 391] width 21 height 10
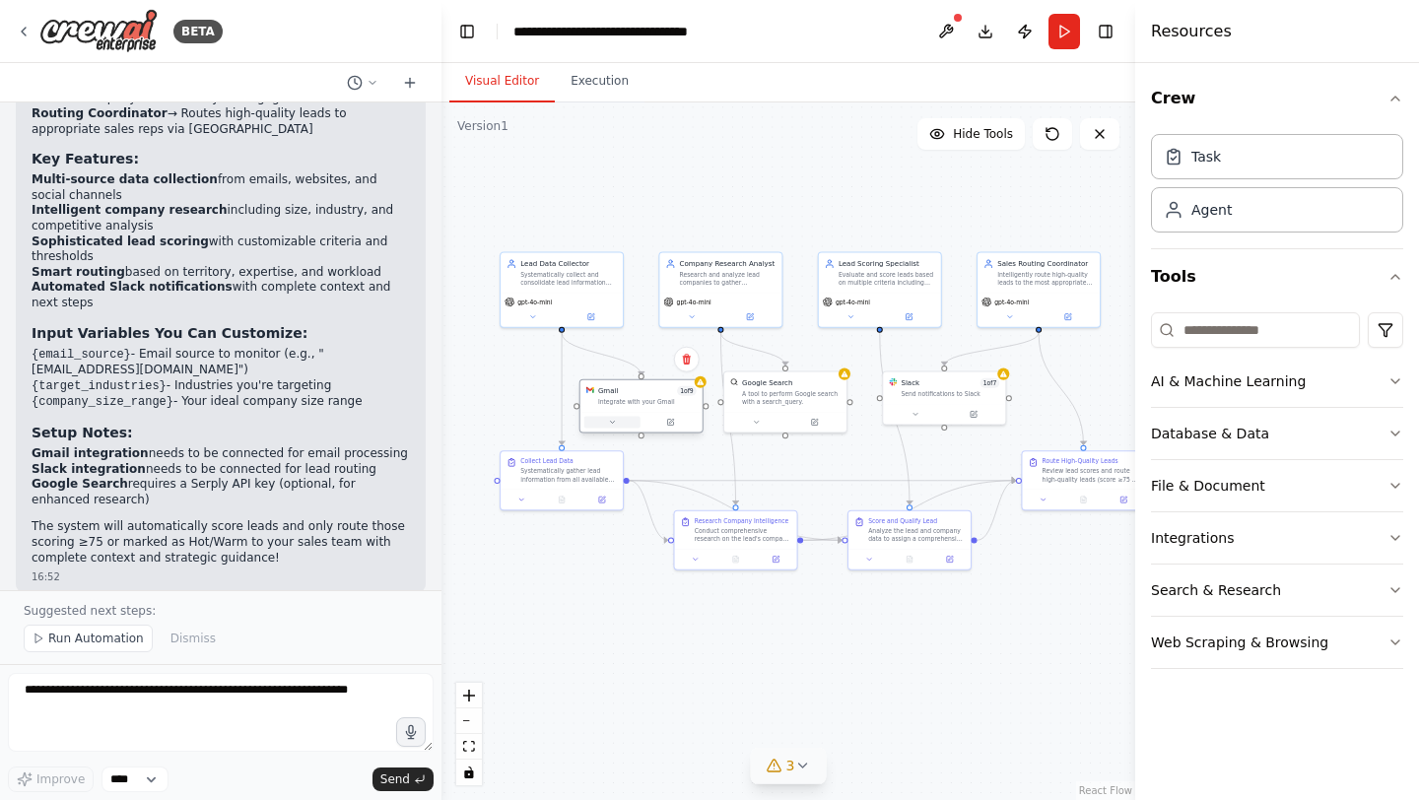
click at [618, 424] on button at bounding box center [613, 422] width 56 height 12
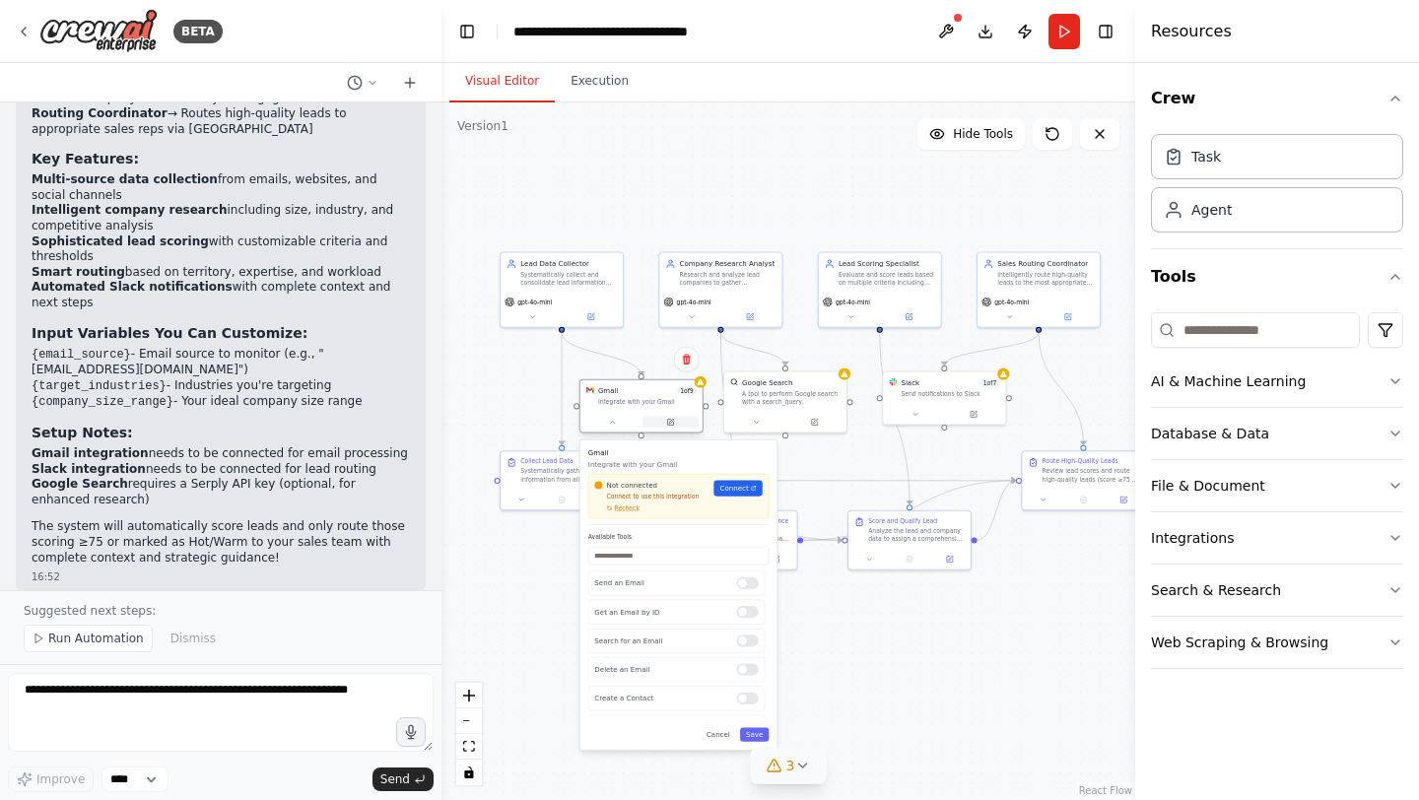
click at [666, 421] on icon at bounding box center [670, 422] width 8 height 8
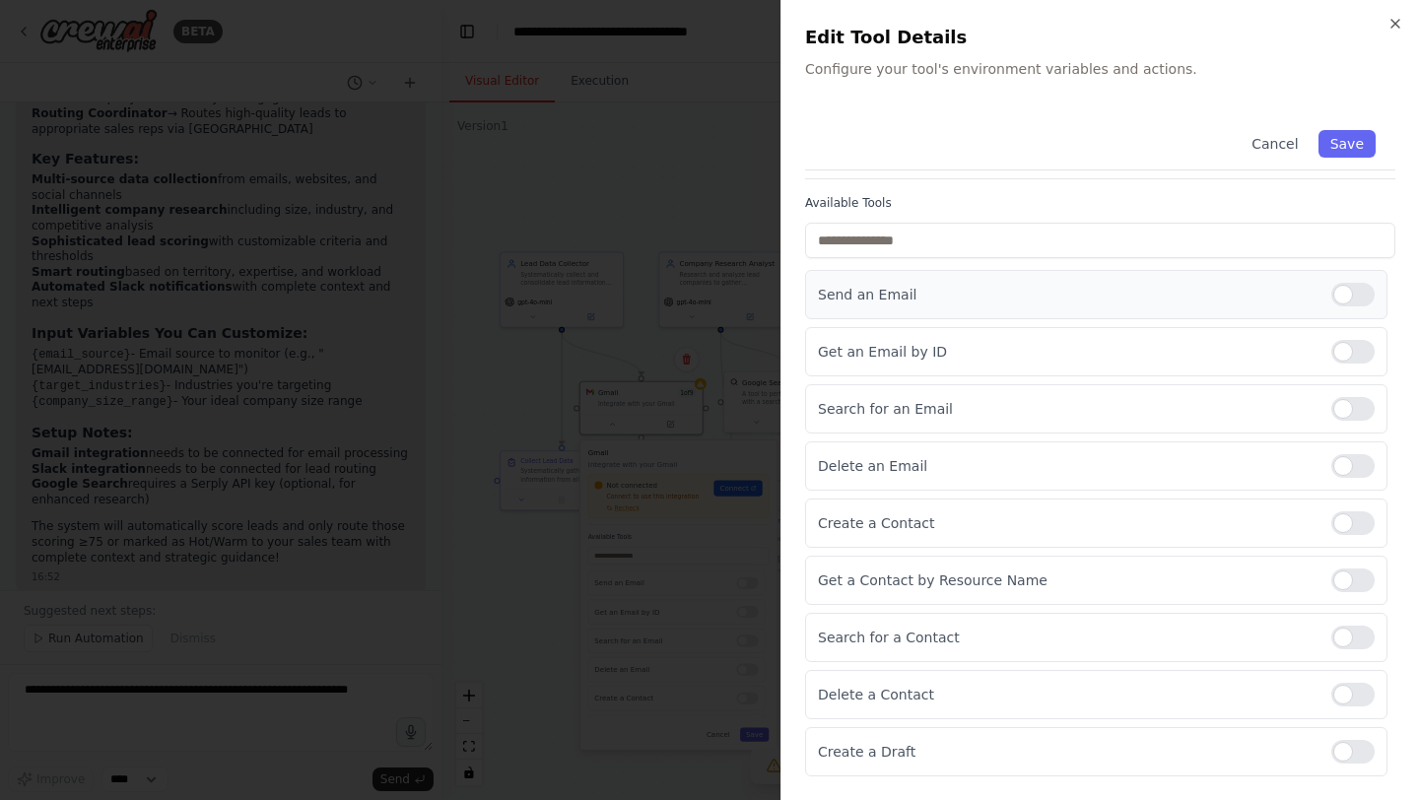
scroll to position [0, 0]
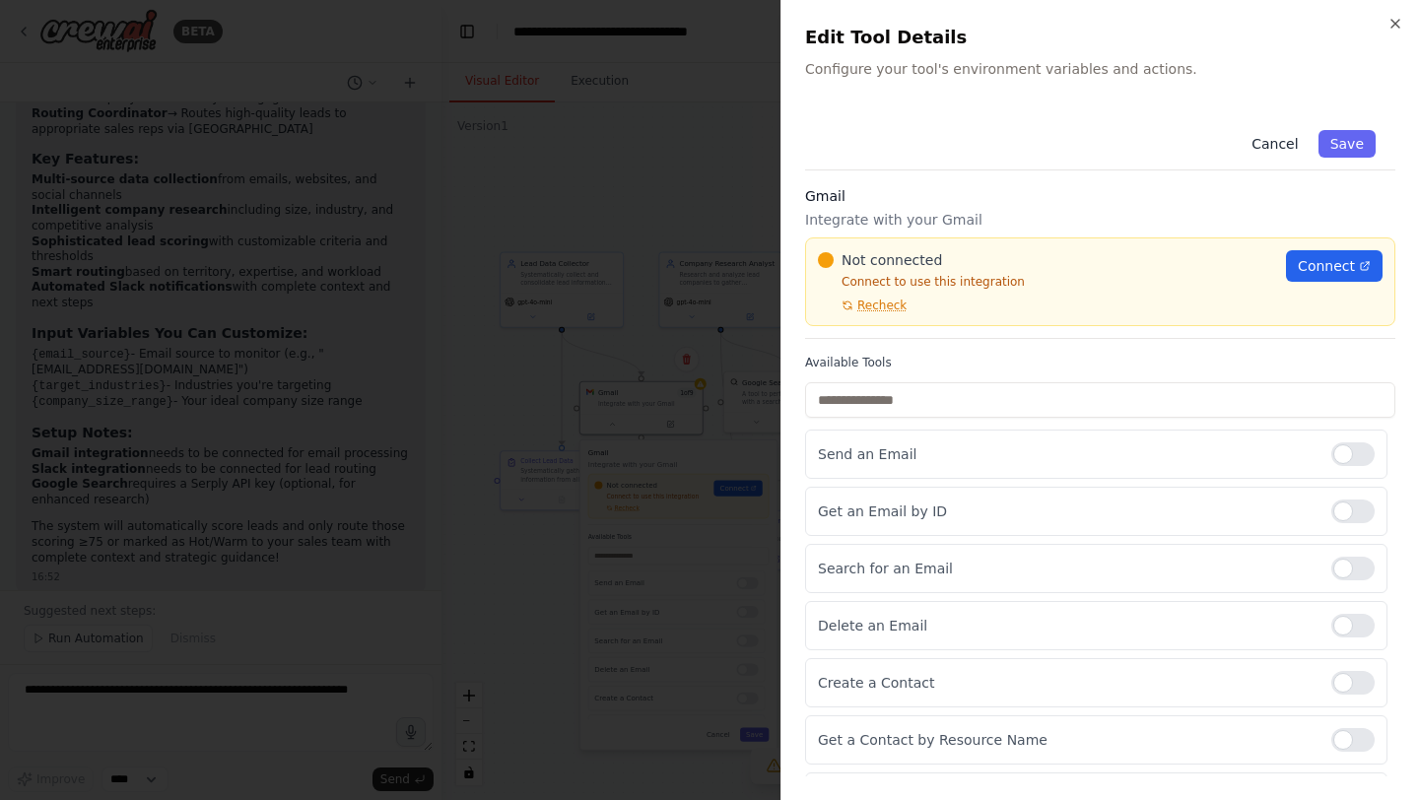
click at [1257, 150] on button "Cancel" at bounding box center [1275, 144] width 70 height 28
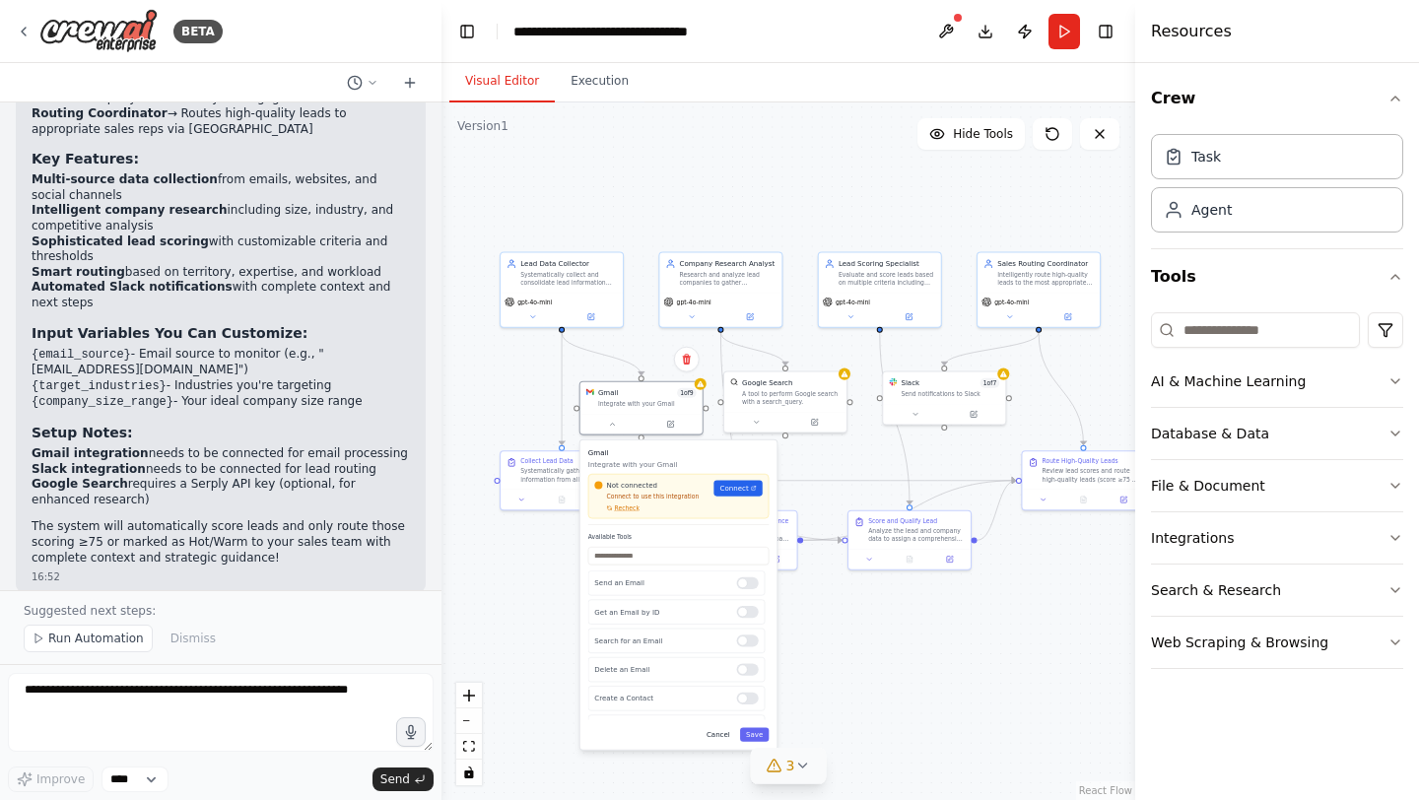
click at [722, 734] on button "Cancel" at bounding box center [718, 735] width 35 height 14
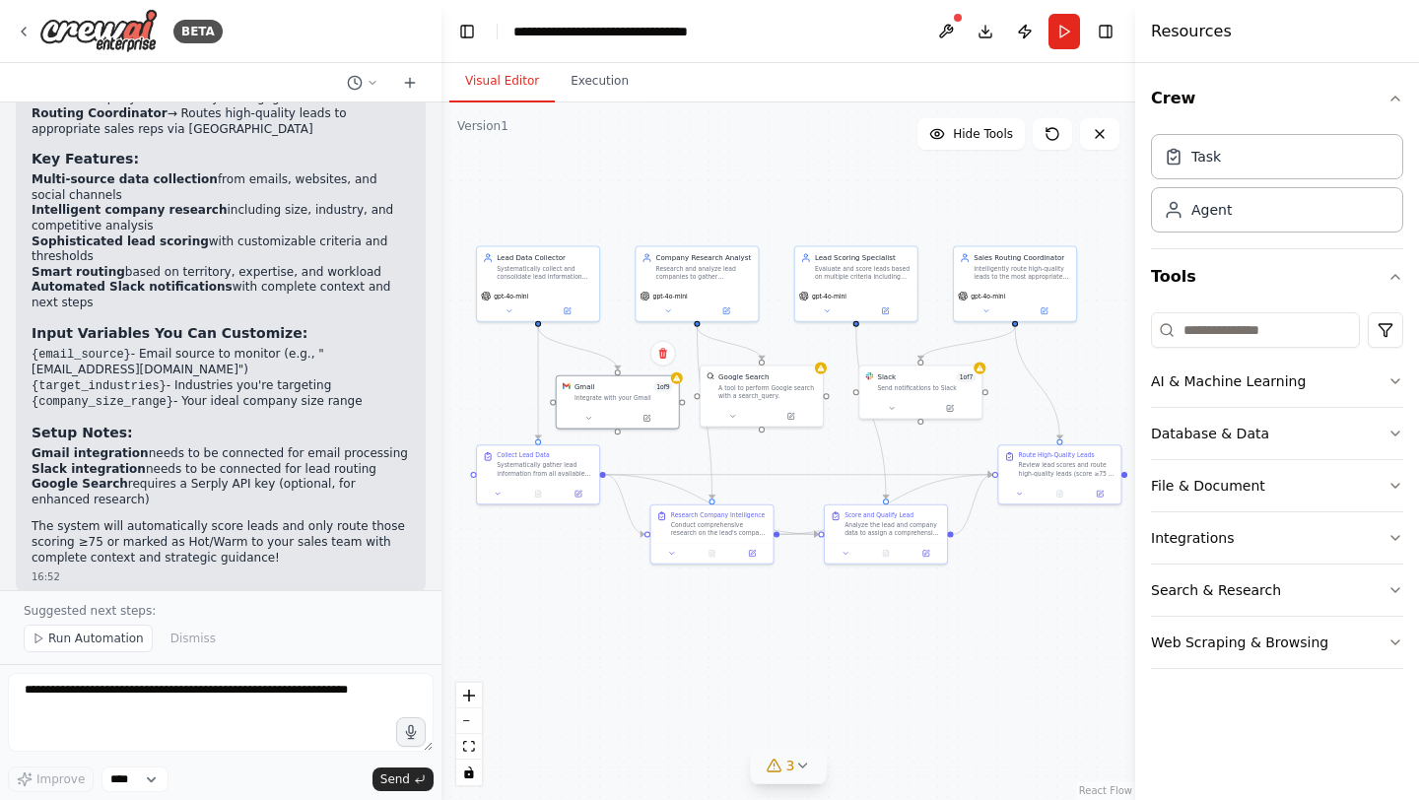
drag, startPoint x: 907, startPoint y: 655, endPoint x: 879, endPoint y: 650, distance: 28.2
click at [881, 650] on div ".deletable-edge-delete-btn { width: 20px; height: 20px; border: 0px solid #ffff…" at bounding box center [789, 452] width 694 height 698
click at [1179, 391] on button "AI & Machine Learning" at bounding box center [1277, 381] width 252 height 51
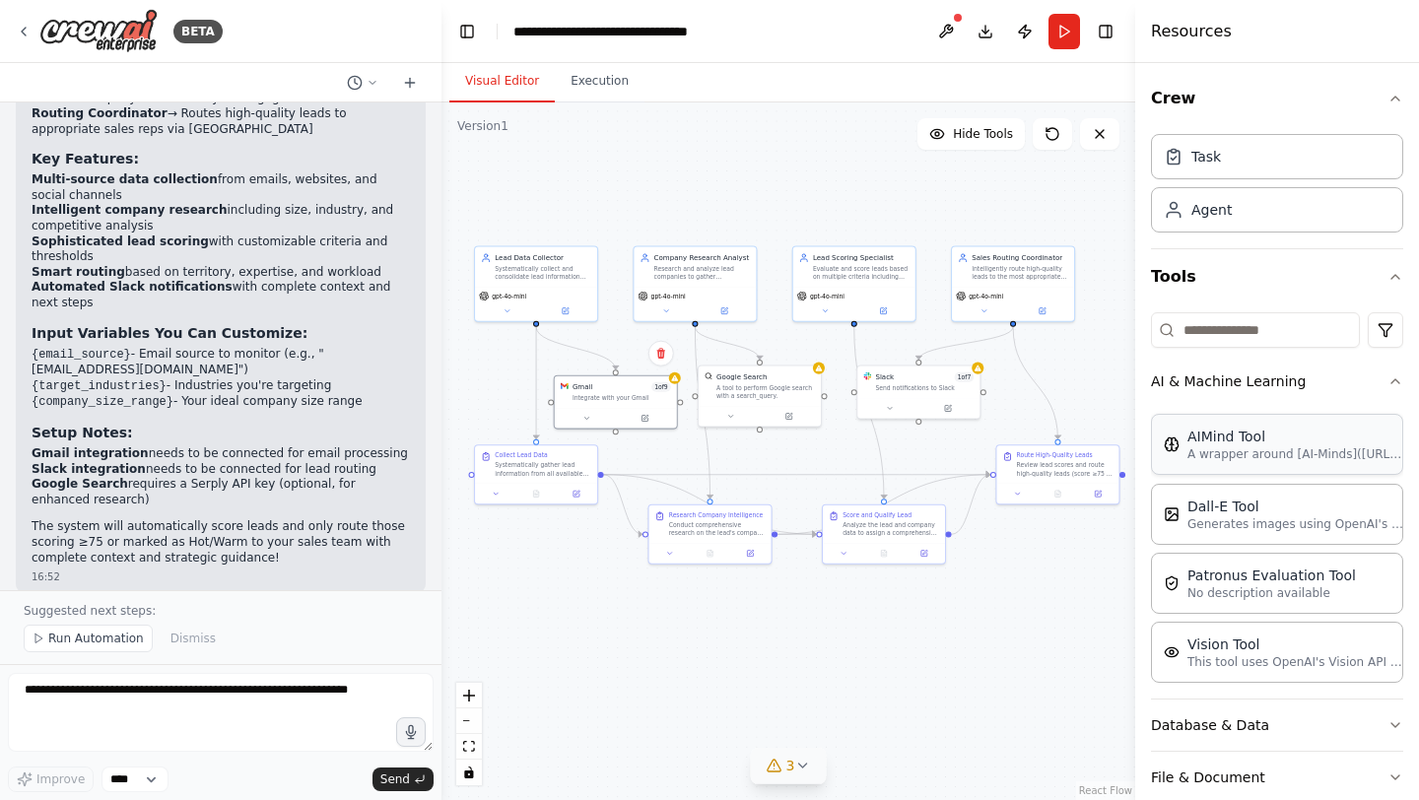
click at [1206, 439] on div "AIMind Tool" at bounding box center [1296, 437] width 217 height 20
drag, startPoint x: 717, startPoint y: 212, endPoint x: 532, endPoint y: 197, distance: 184.9
click at [532, 197] on div "AIMind Tool A wrapper around [AI-Minds]([URL][DOMAIN_NAME]). Useful for when yo…" at bounding box center [516, 185] width 122 height 39
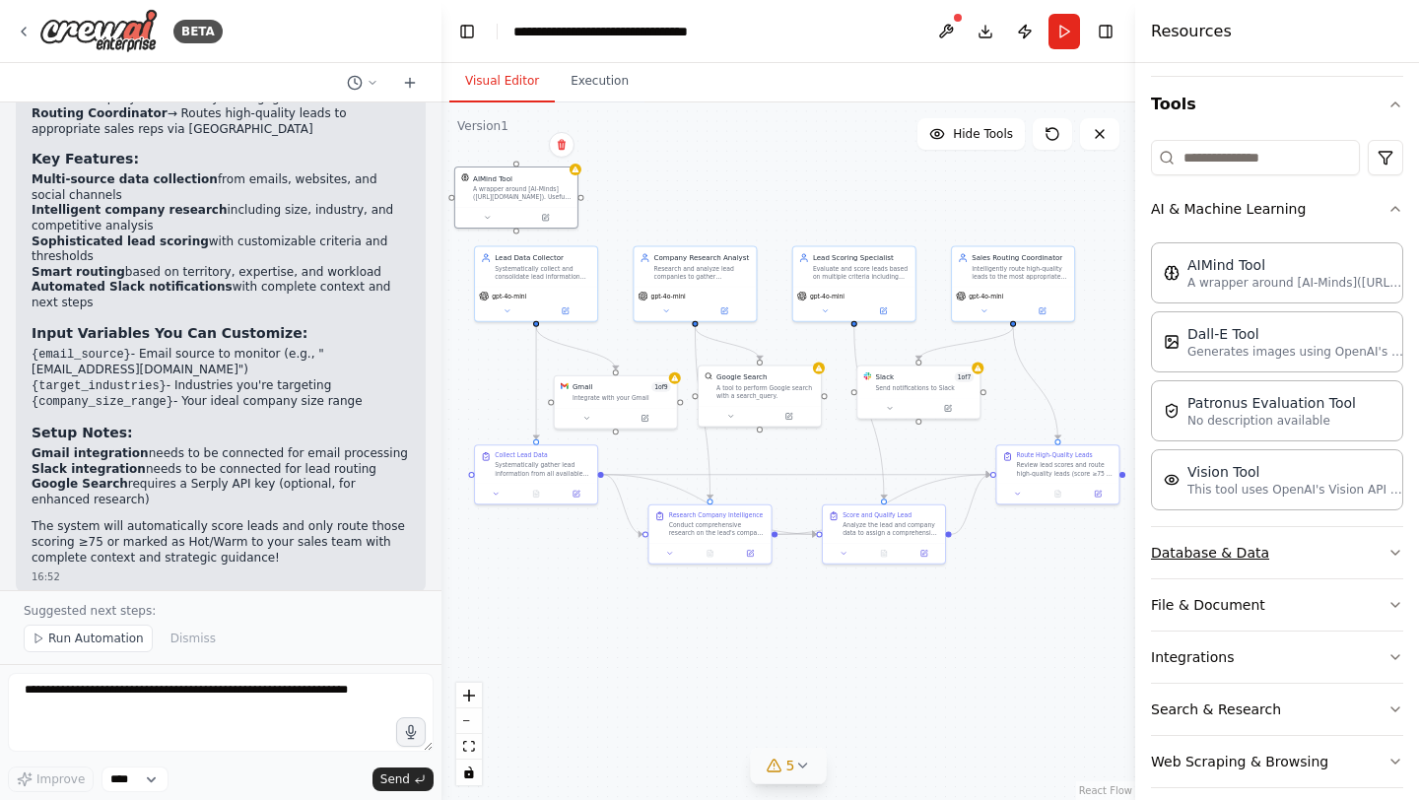
scroll to position [192, 0]
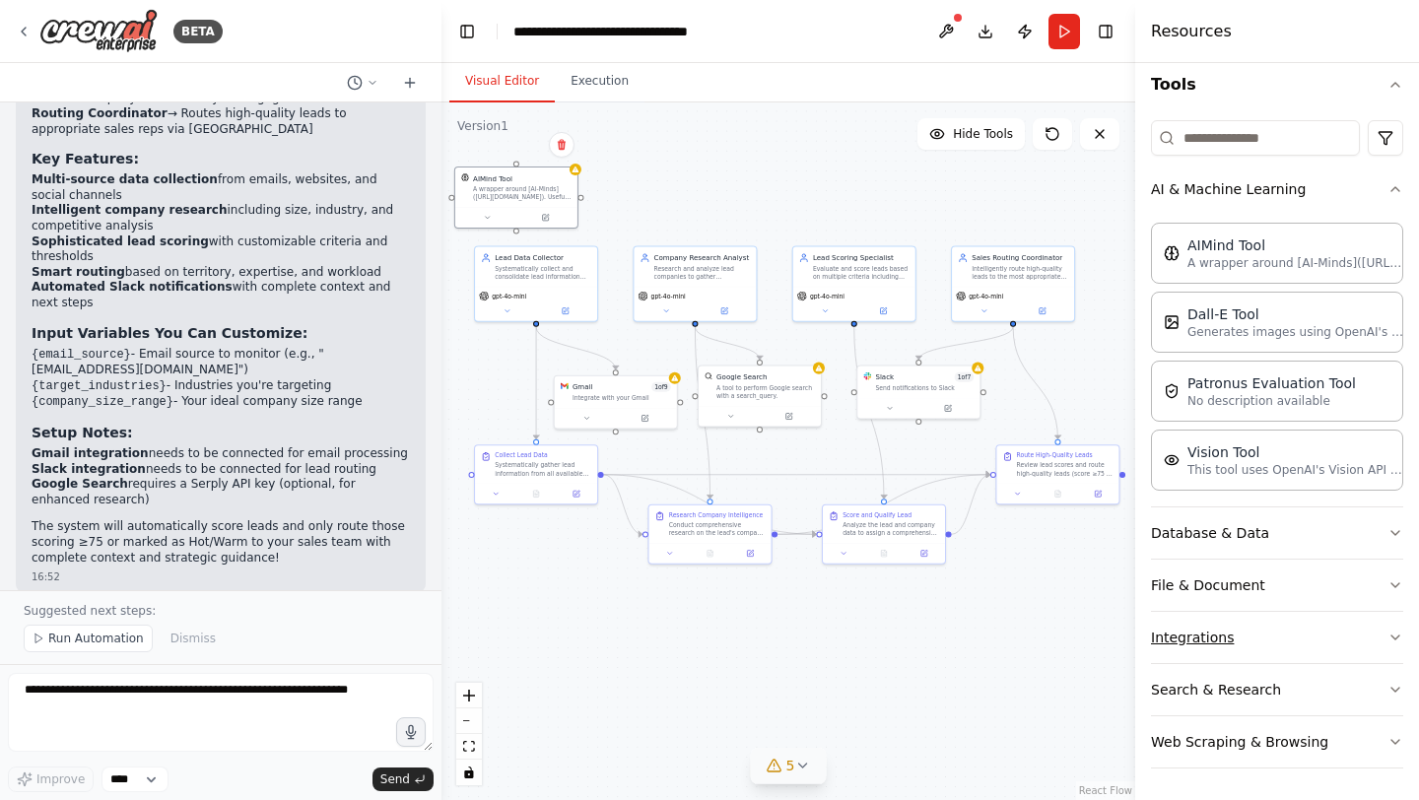
click at [1374, 626] on button "Integrations" at bounding box center [1277, 637] width 252 height 51
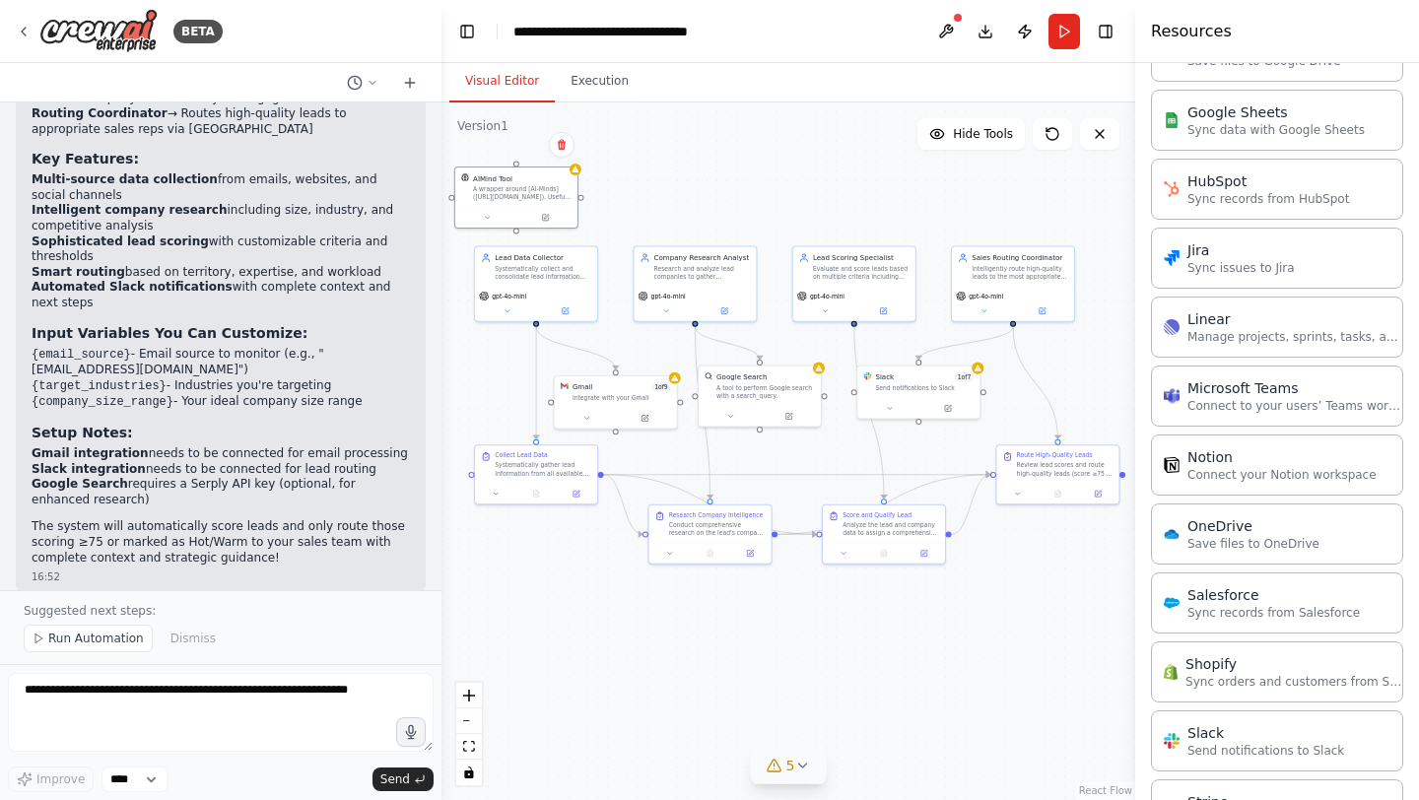
scroll to position [1338, 0]
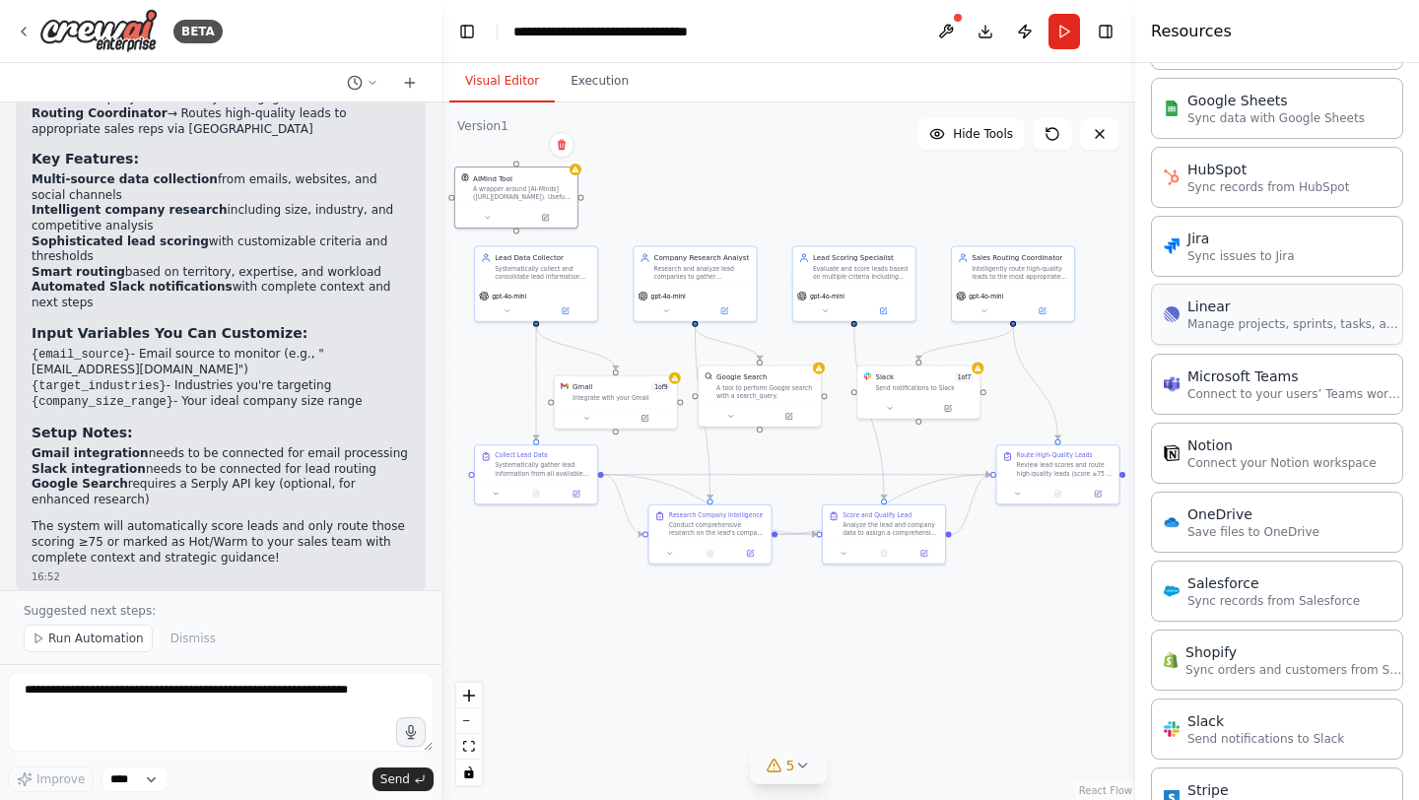
click at [1255, 318] on p "Manage projects, sprints, tasks, and bug tracking in Linear" at bounding box center [1296, 324] width 217 height 16
